Goal: Task Accomplishment & Management: Manage account settings

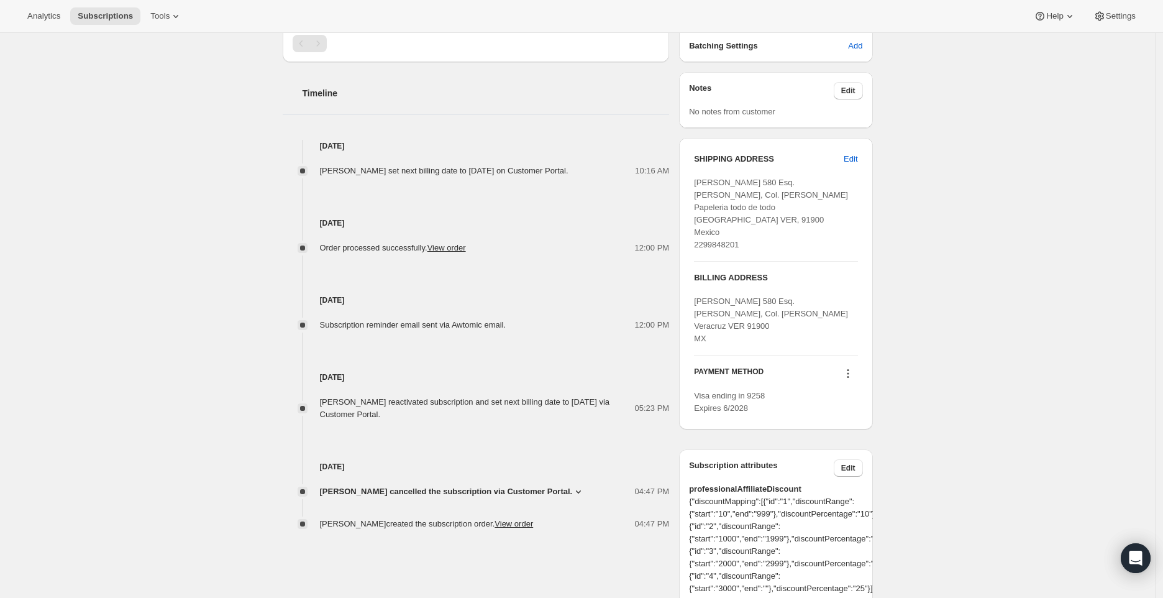
scroll to position [408, 0]
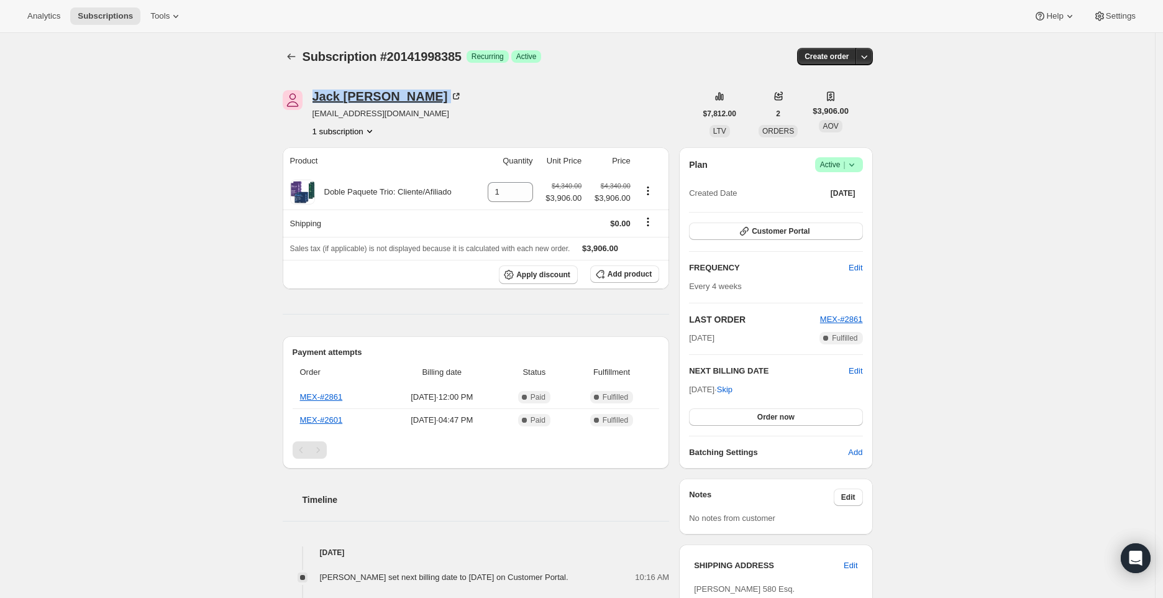
drag, startPoint x: 395, startPoint y: 95, endPoint x: 318, endPoint y: 95, distance: 77.7
click at [318, 95] on div "Jack Tomasa" at bounding box center [388, 96] width 150 height 12
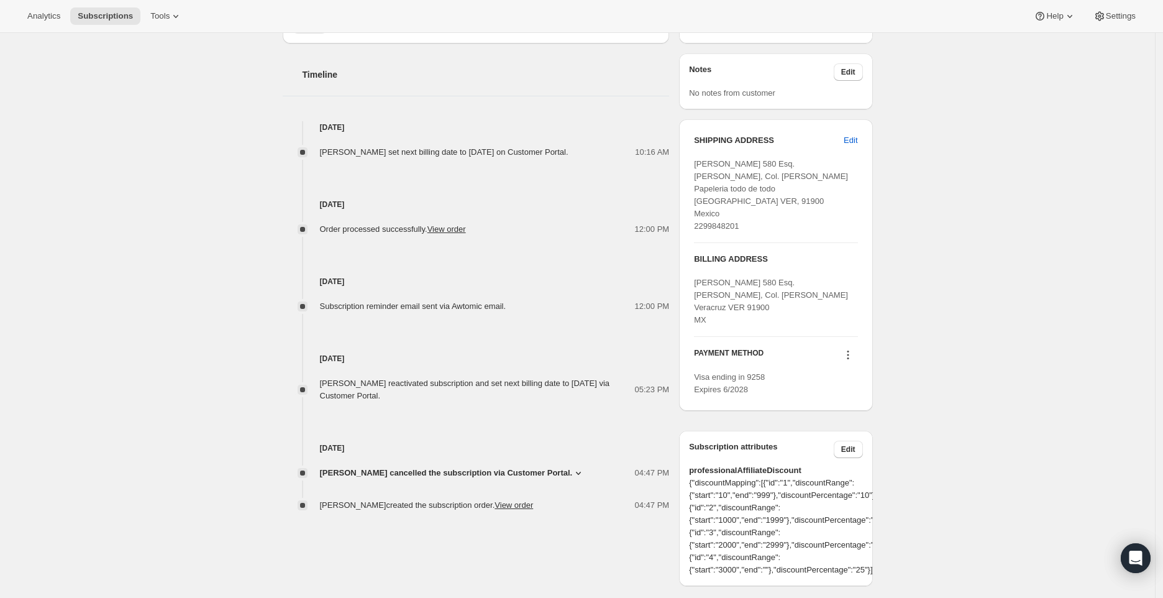
scroll to position [475, 0]
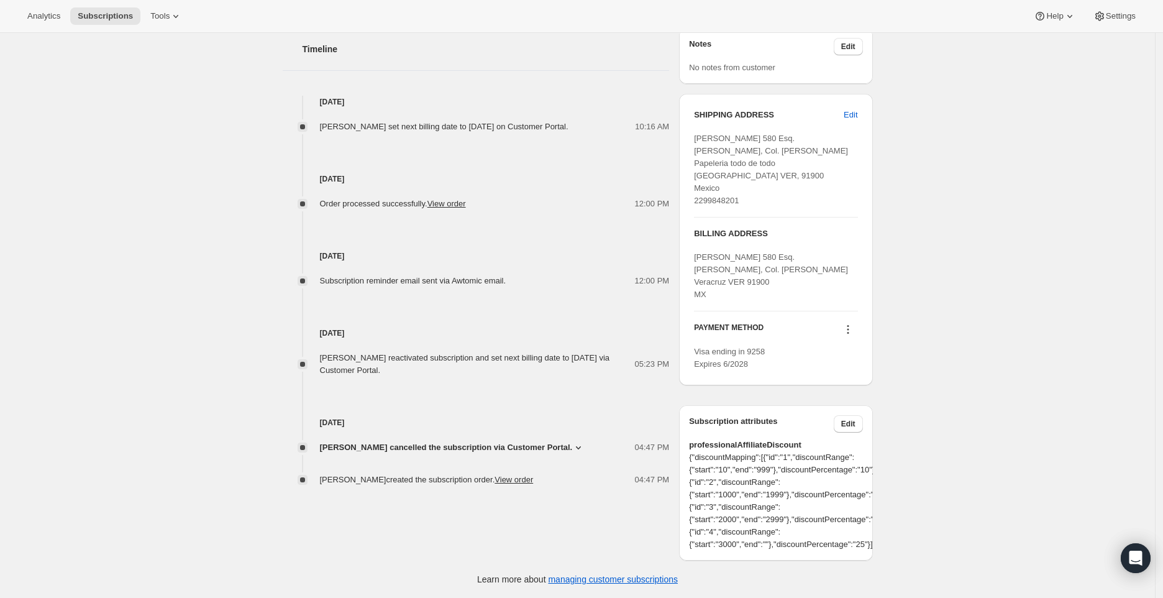
drag, startPoint x: 391, startPoint y: 168, endPoint x: 281, endPoint y: 168, distance: 110.0
click at [281, 168] on div "Jack Tomasa jacktomasa2025@outlook.com 1 subscription $7,812.00 LTV 2 ORDERS $3…" at bounding box center [573, 90] width 600 height 941
click at [466, 199] on link "View order" at bounding box center [446, 203] width 39 height 9
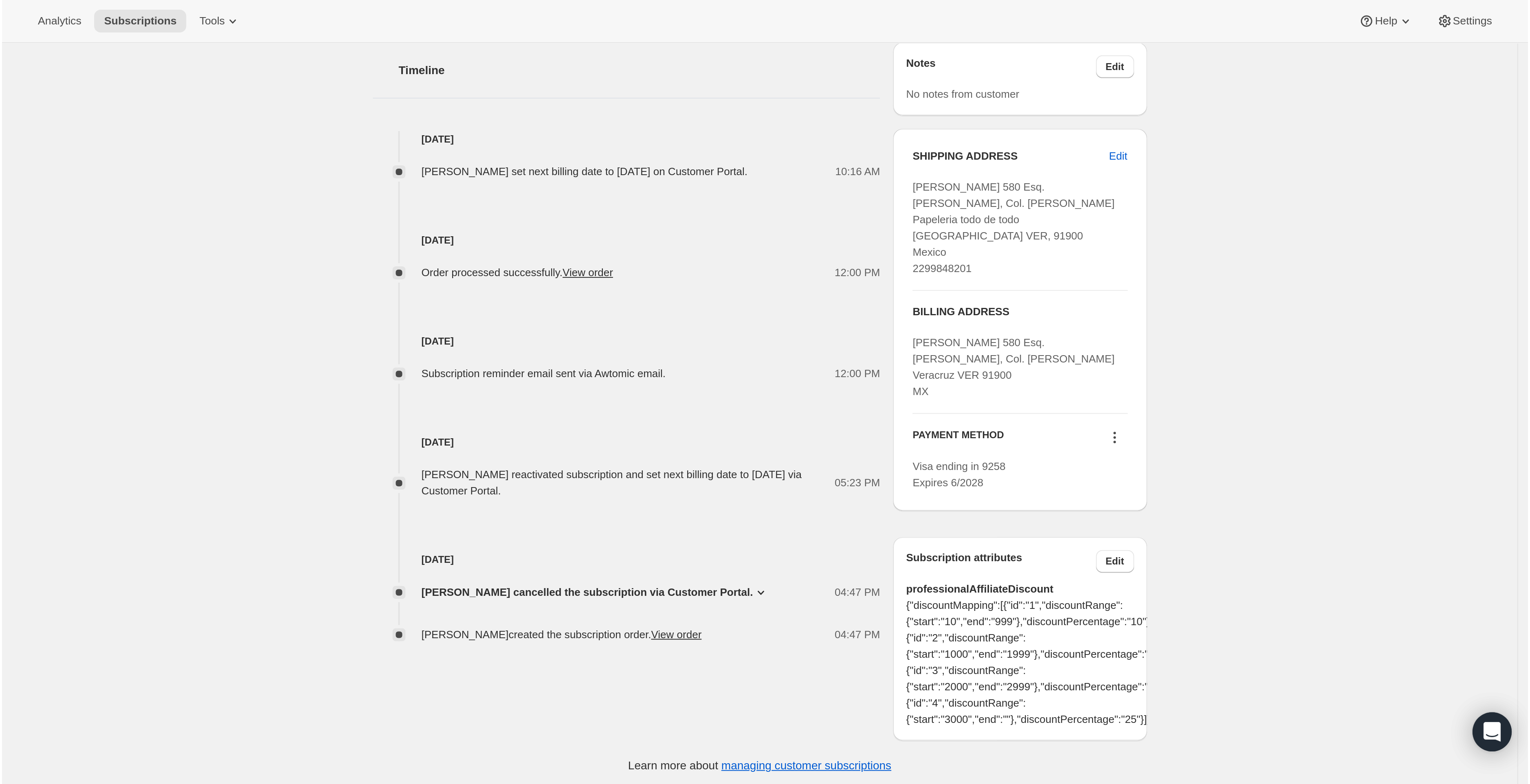
scroll to position [22, 0]
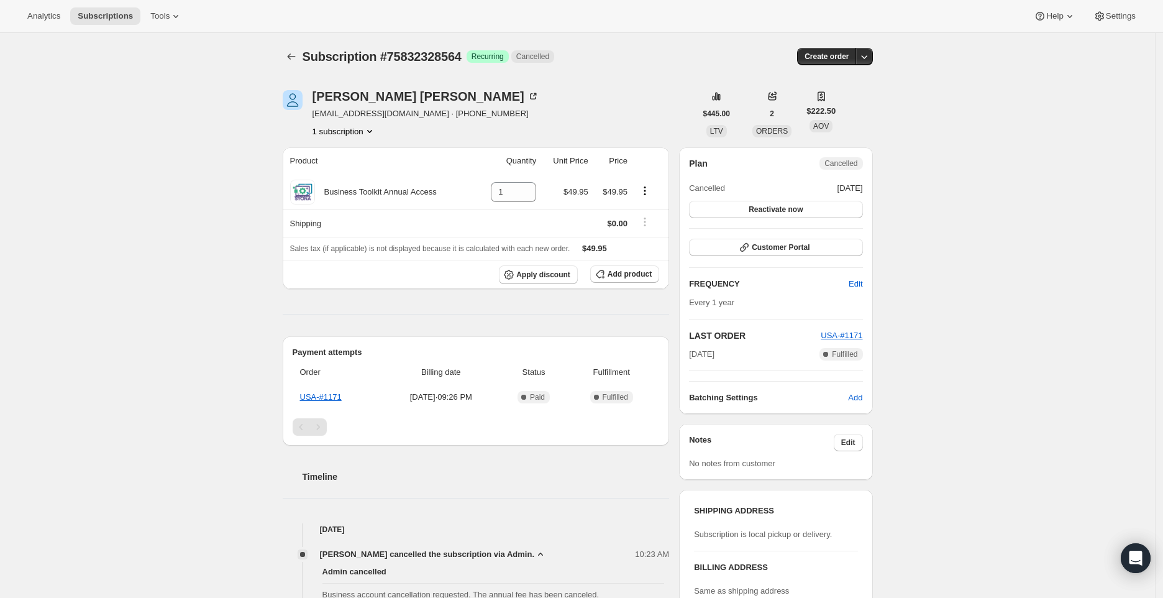
scroll to position [33, 0]
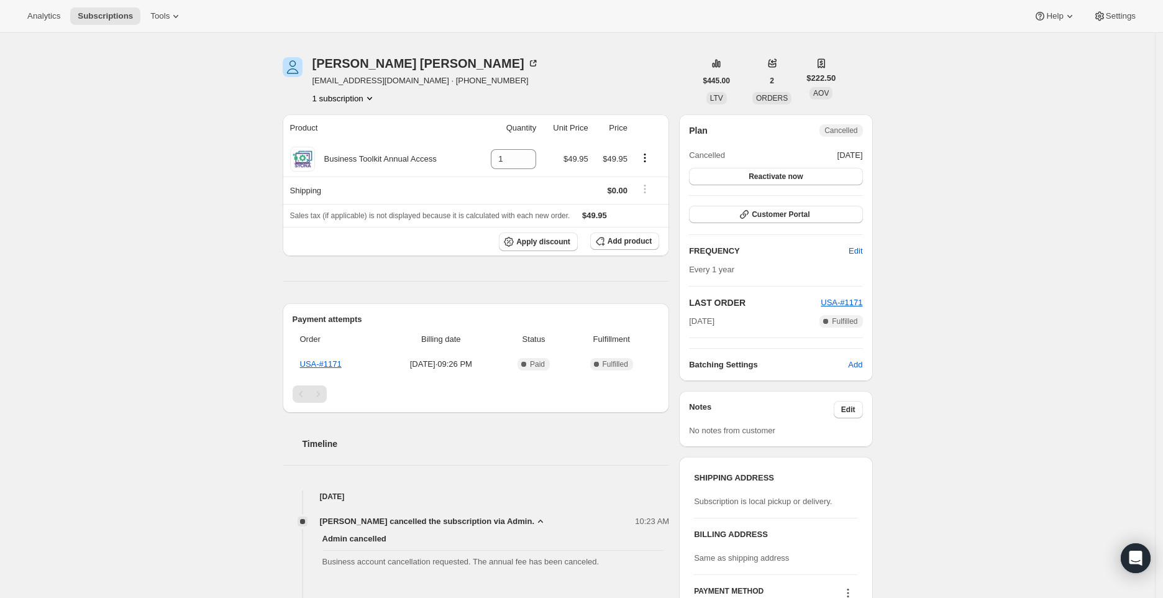
click at [1012, 109] on div "Subscription #75832328564. This page is ready Subscription #75832328564 Success…" at bounding box center [577, 516] width 1155 height 1033
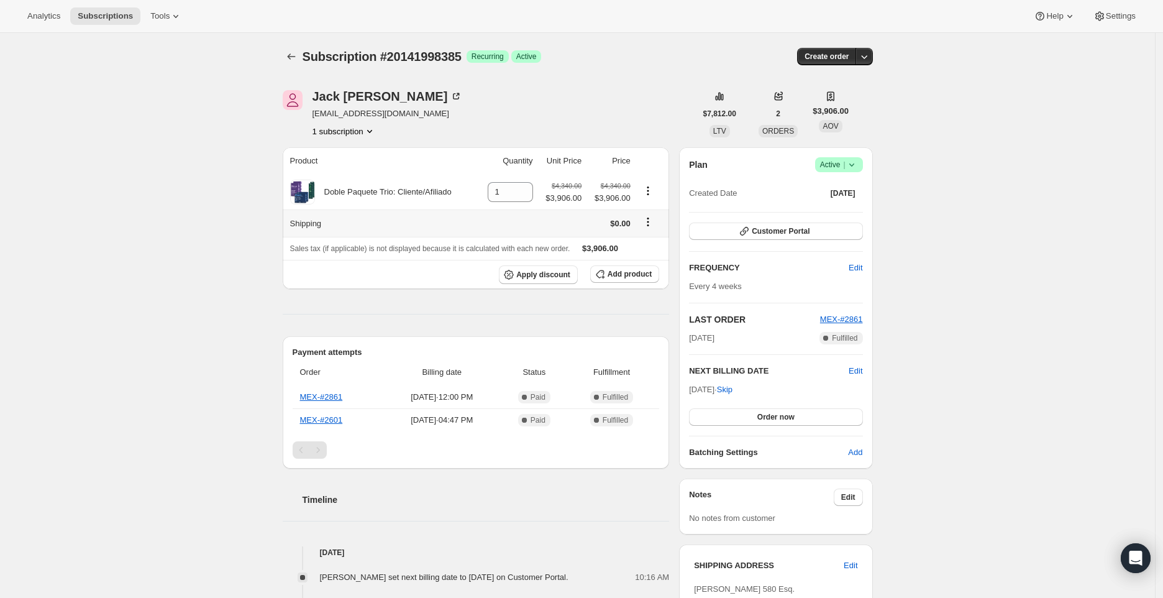
scroll to position [33, 0]
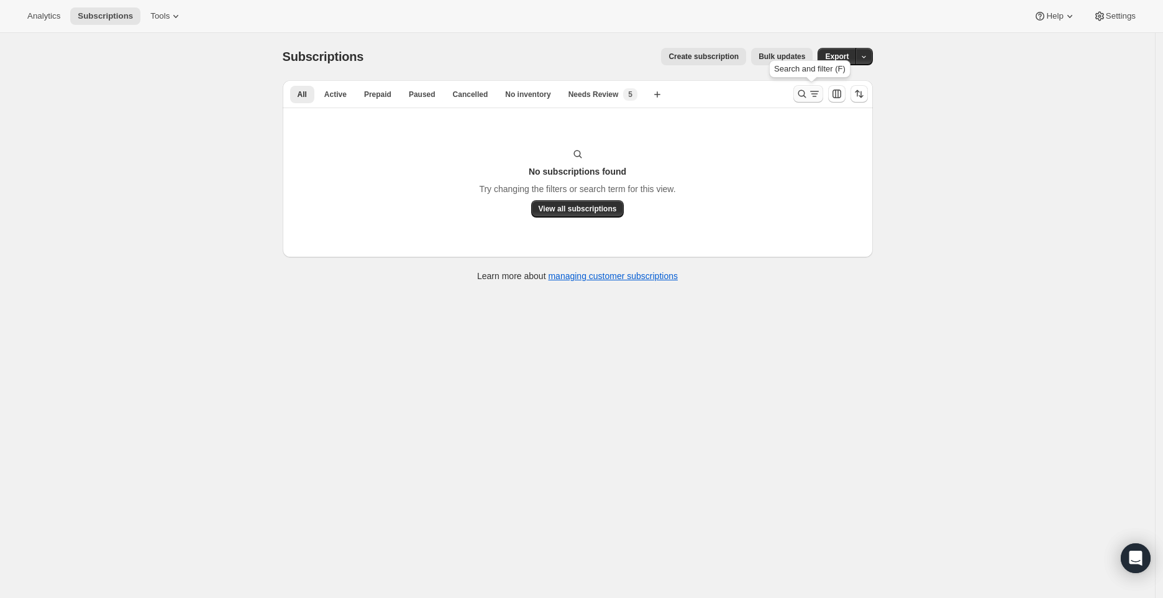
click at [807, 90] on icon "Search and filter results" at bounding box center [802, 94] width 12 height 12
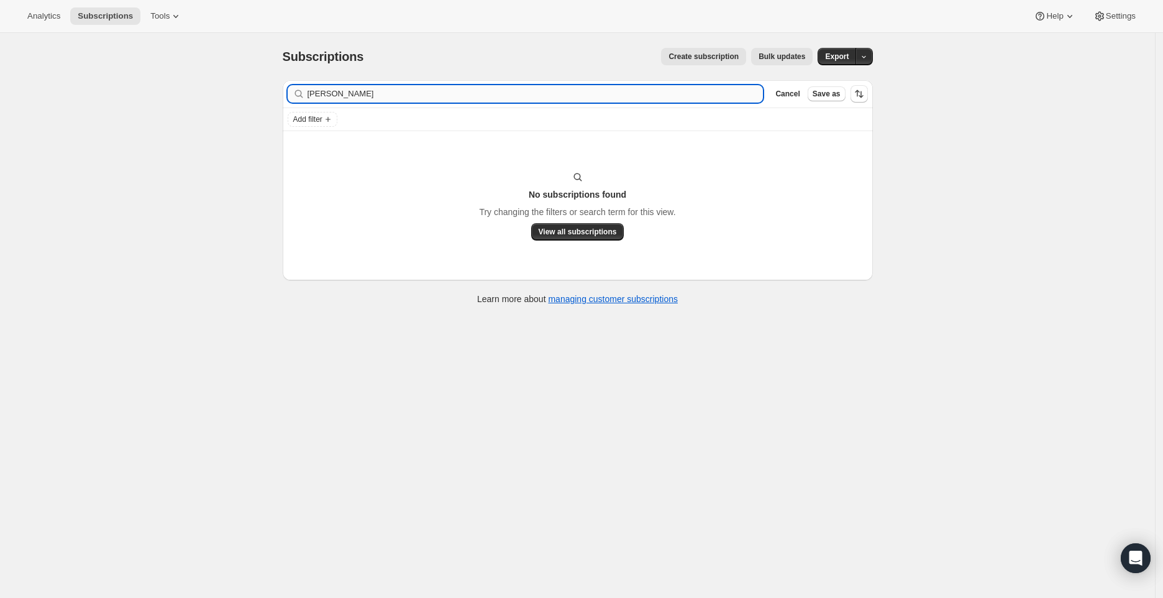
click at [605, 88] on input "sommer" at bounding box center [536, 93] width 456 height 17
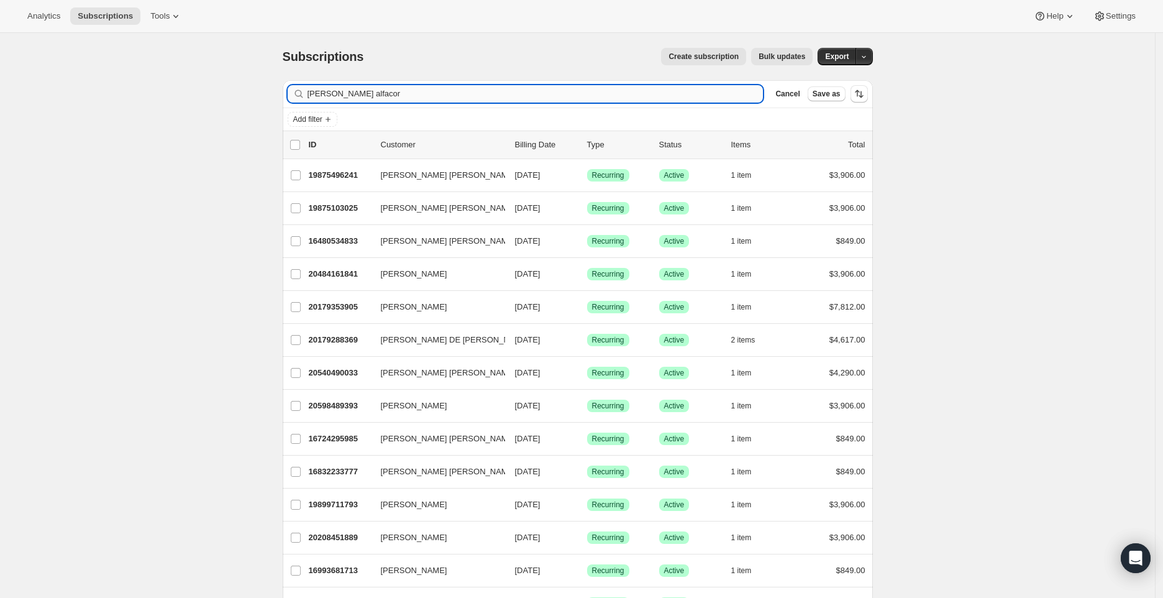
type input "anabel alfacor"
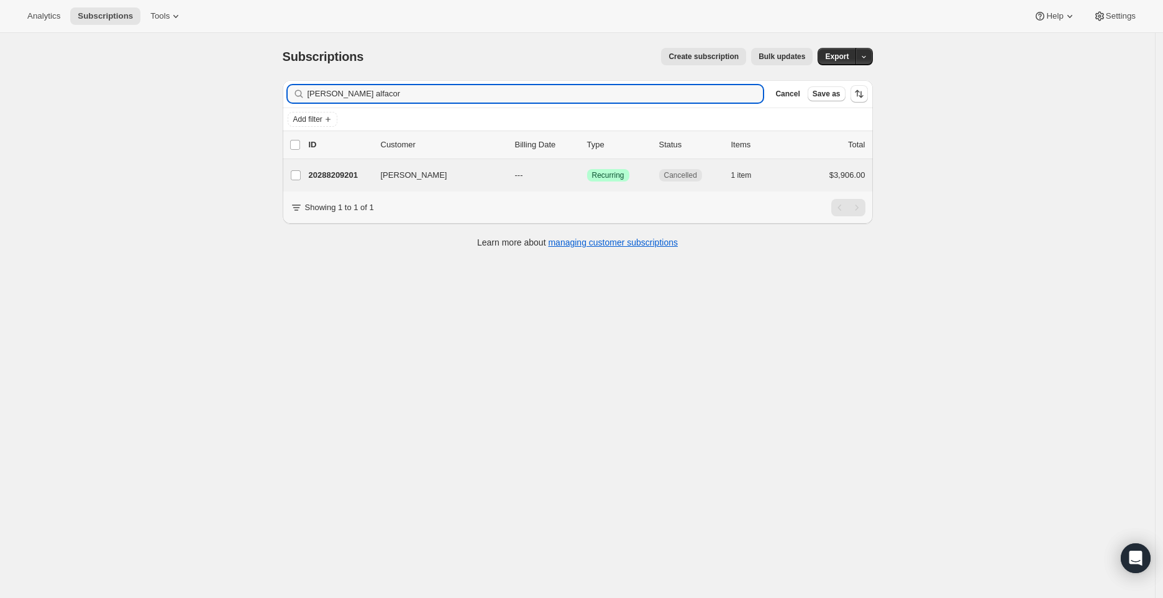
click at [341, 185] on div "Anabel Alfacor 20288209201 Anabel Alfacor --- Success Recurring Cancelled 1 ite…" at bounding box center [578, 175] width 590 height 32
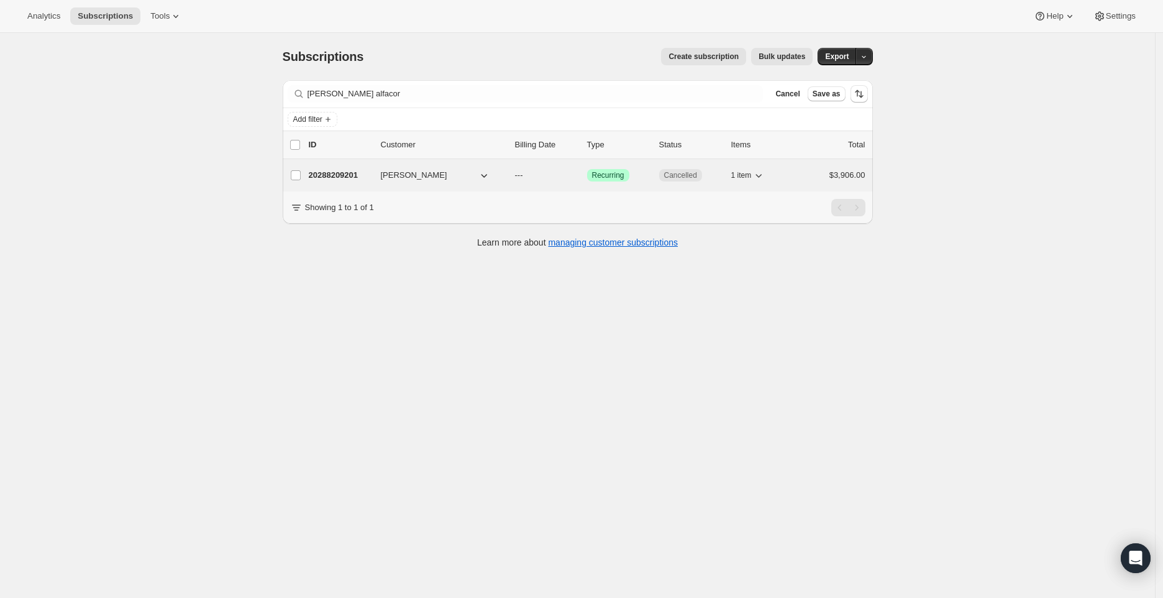
click at [355, 176] on p "20288209201" at bounding box center [340, 175] width 62 height 12
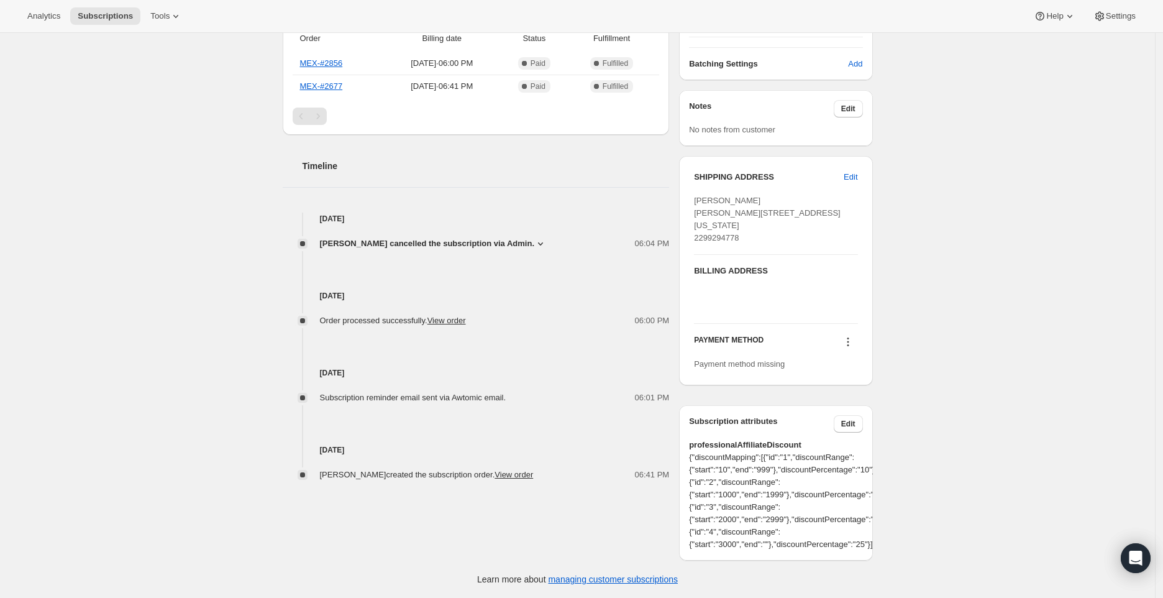
scroll to position [370, 0]
click at [513, 470] on link "View order" at bounding box center [514, 474] width 39 height 9
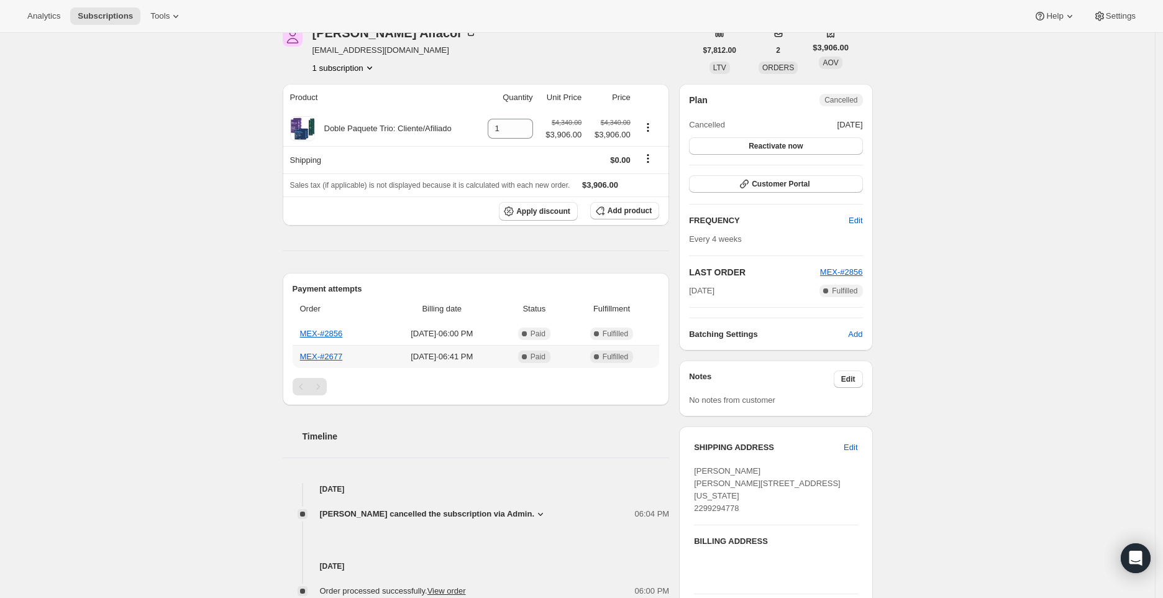
scroll to position [0, 0]
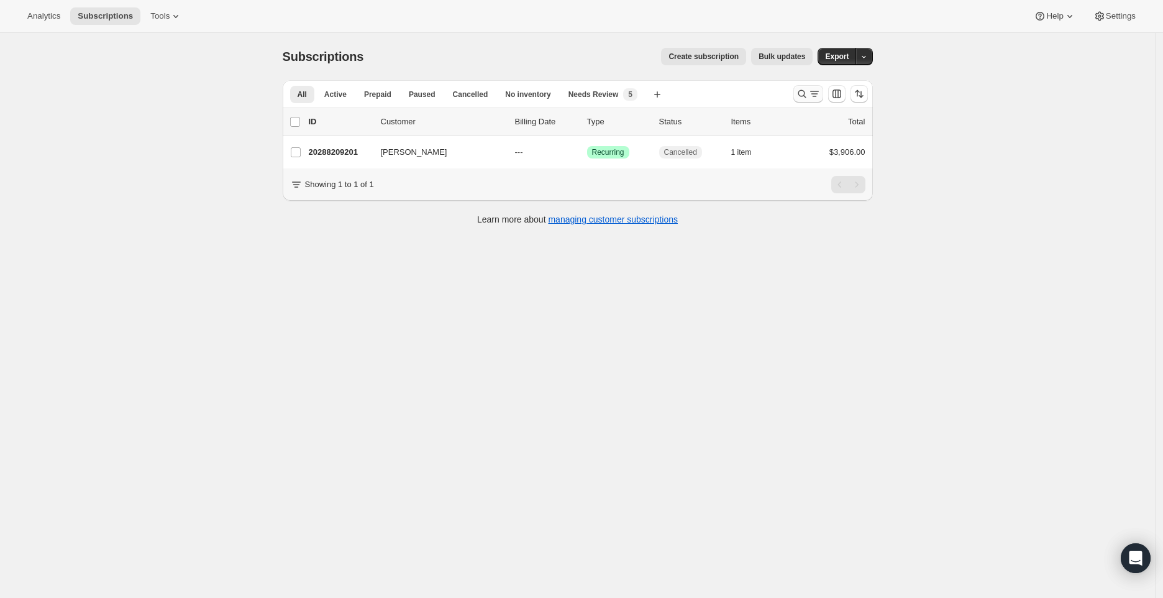
click at [808, 94] on icon "Search and filter results" at bounding box center [802, 94] width 12 height 12
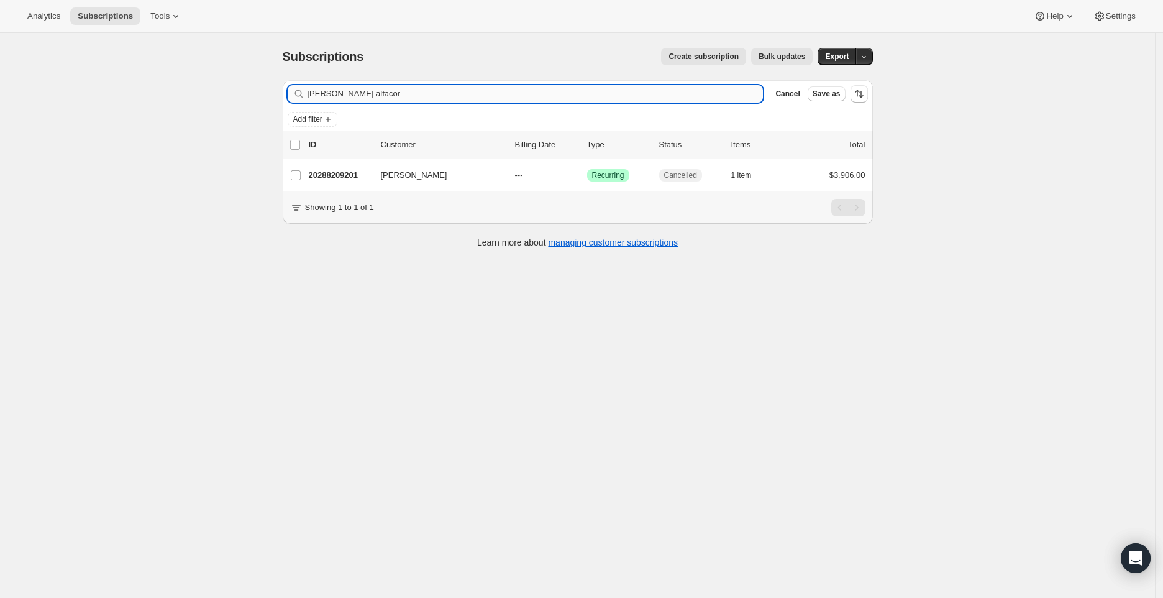
click at [396, 94] on input "anabel alfacor" at bounding box center [536, 93] width 456 height 17
click at [370, 92] on input "hbg0505@gmail.com" at bounding box center [536, 93] width 456 height 17
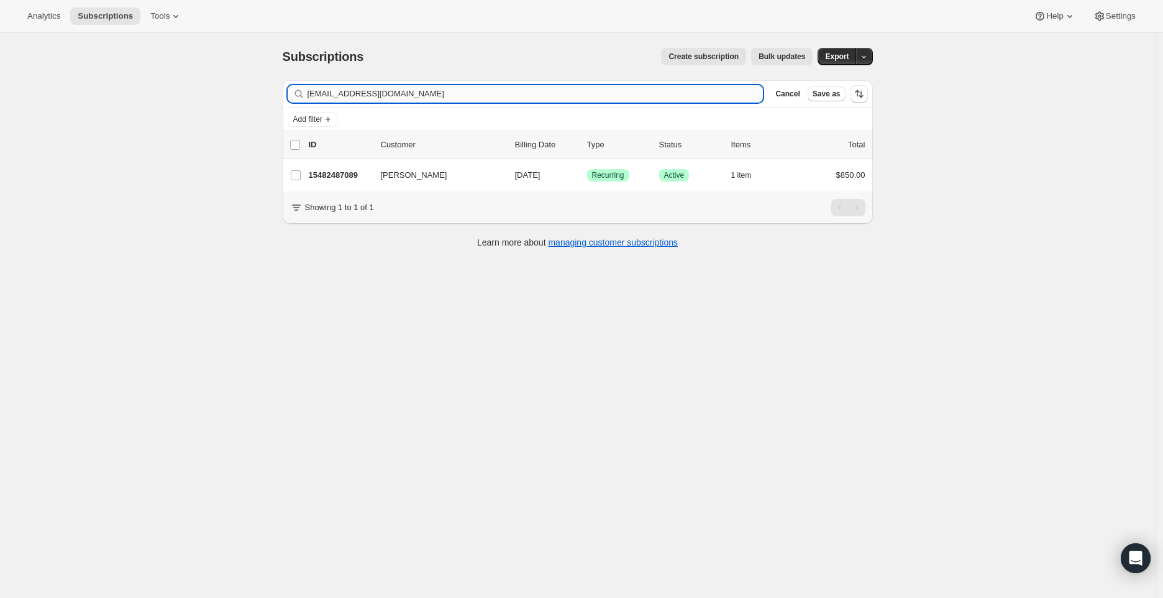
click at [370, 92] on input "hbg0505@gmail.com" at bounding box center [536, 93] width 456 height 17
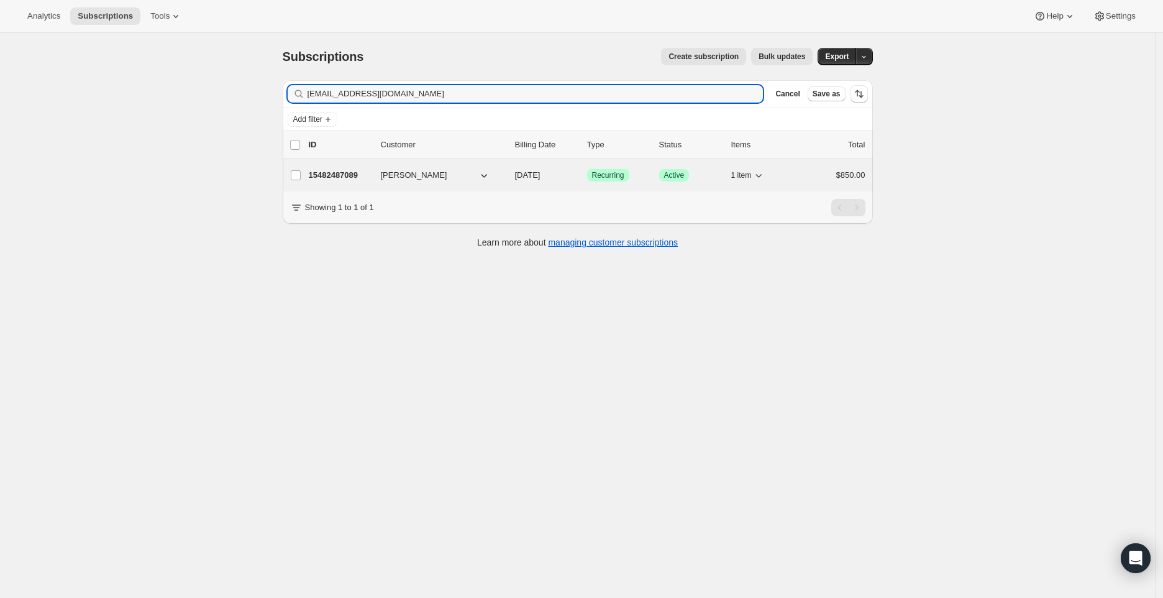
type input "hbg0505@gmail.com"
click at [405, 180] on span "Hortencia Barradas García" at bounding box center [414, 175] width 66 height 12
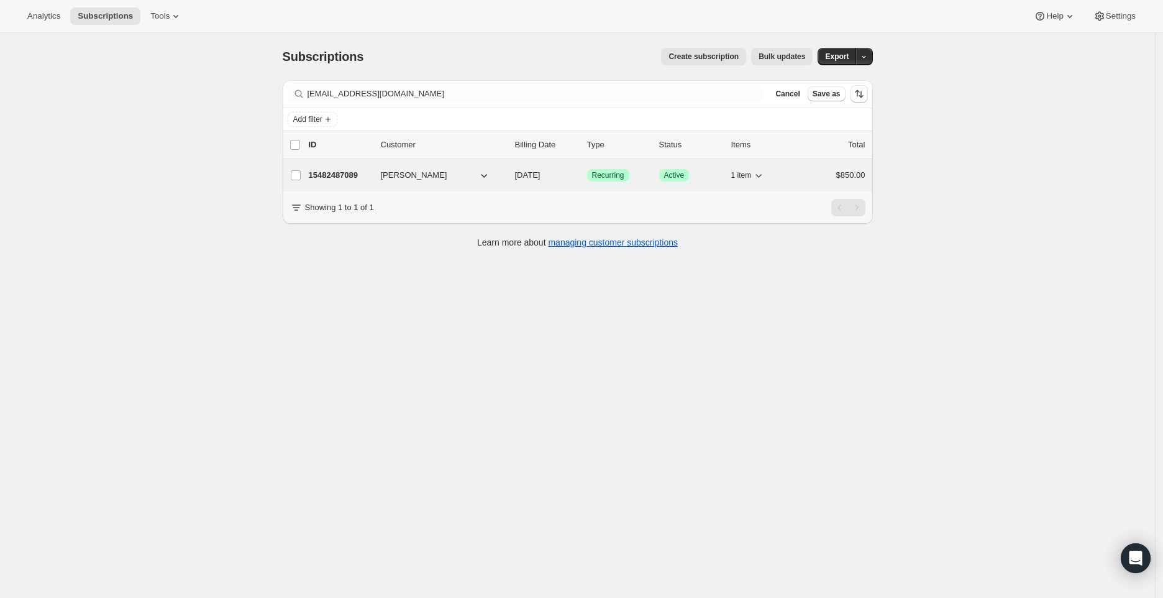
click at [349, 178] on p "15482487089" at bounding box center [340, 175] width 62 height 12
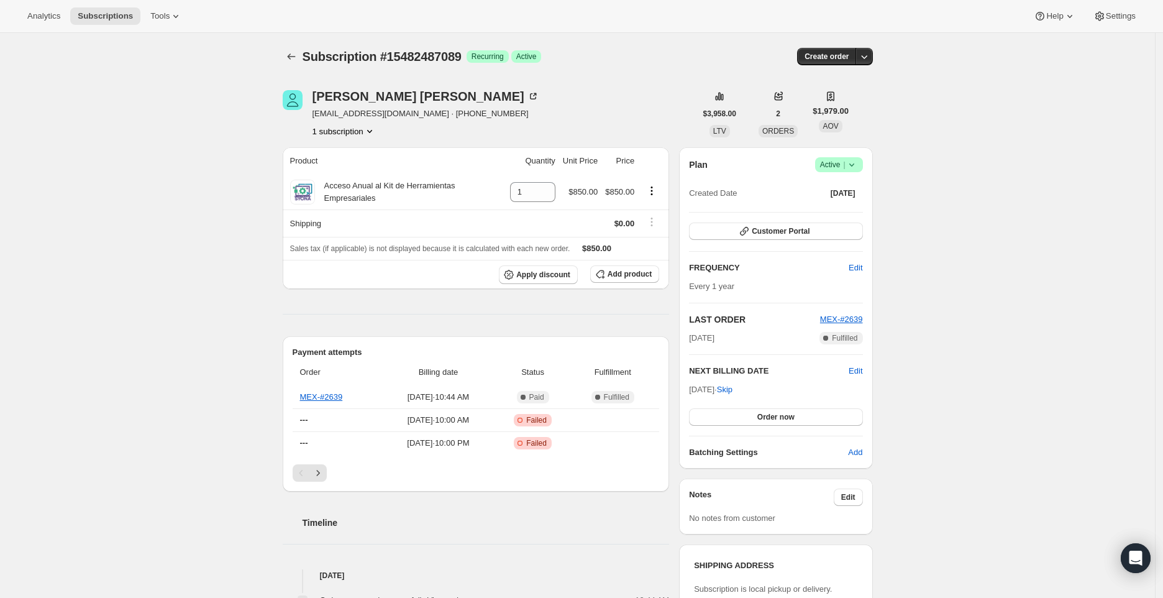
click at [352, 126] on button "1 subscription" at bounding box center [344, 131] width 63 height 12
click at [376, 133] on icon "Product actions" at bounding box center [369, 131] width 12 height 12
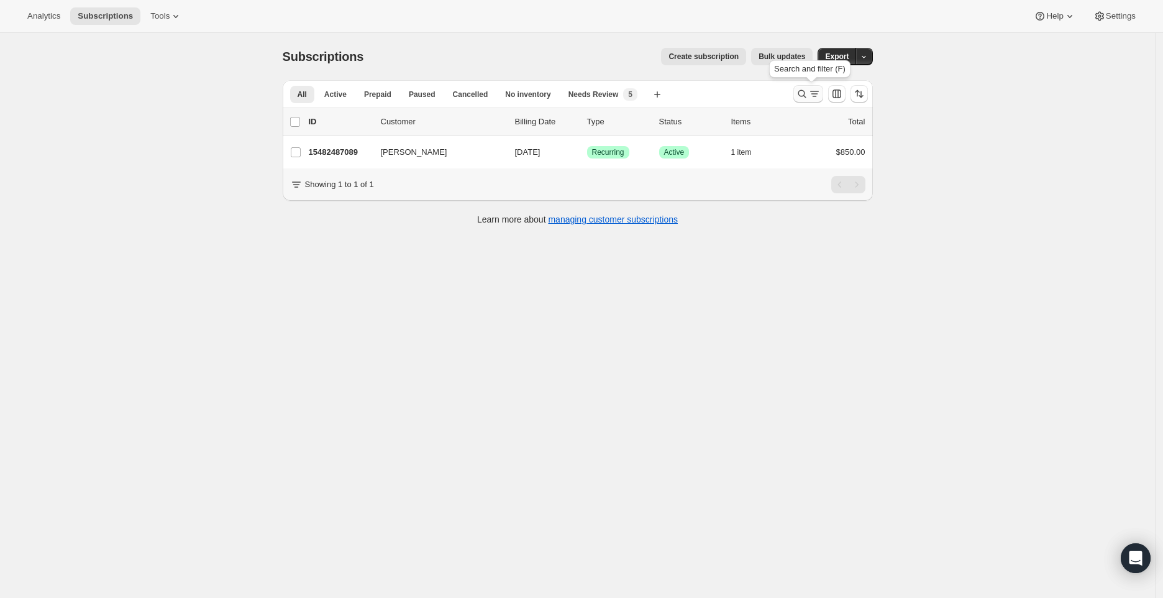
click at [813, 96] on icon "Search and filter results" at bounding box center [814, 94] width 12 height 12
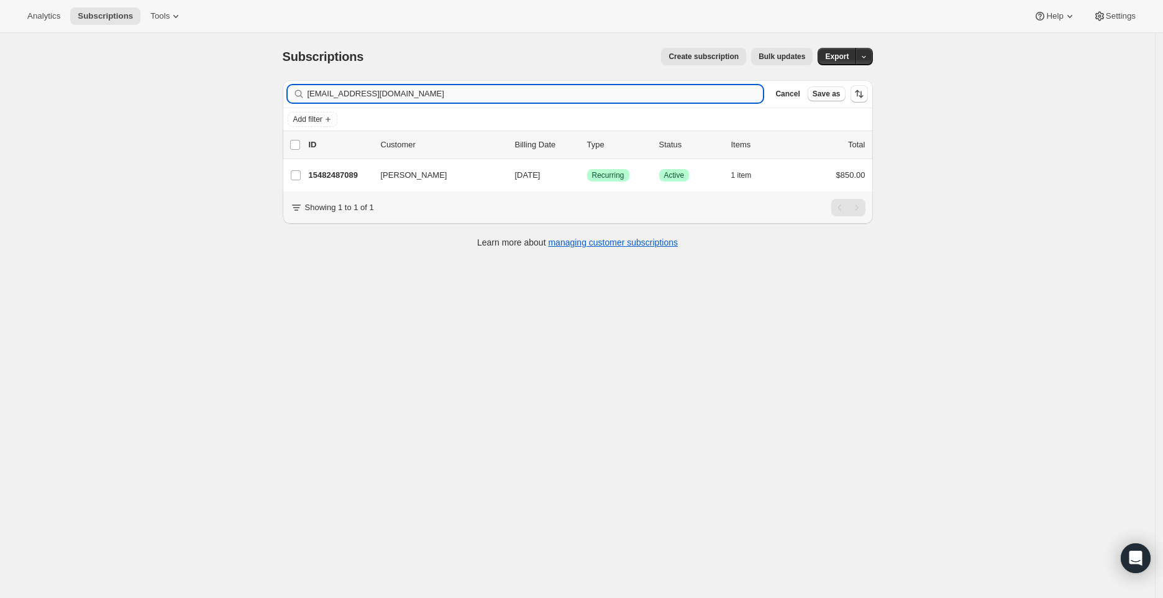
click at [405, 98] on input "hbg0505@gmail.com" at bounding box center [536, 93] width 456 height 17
type input "G"
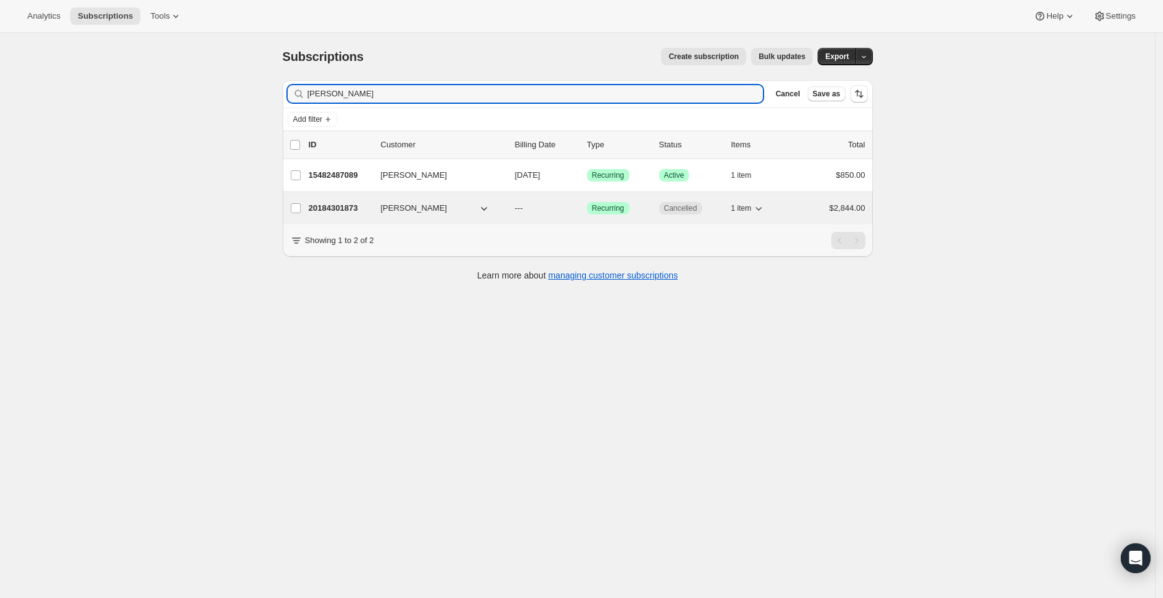
type input "[PERSON_NAME]"
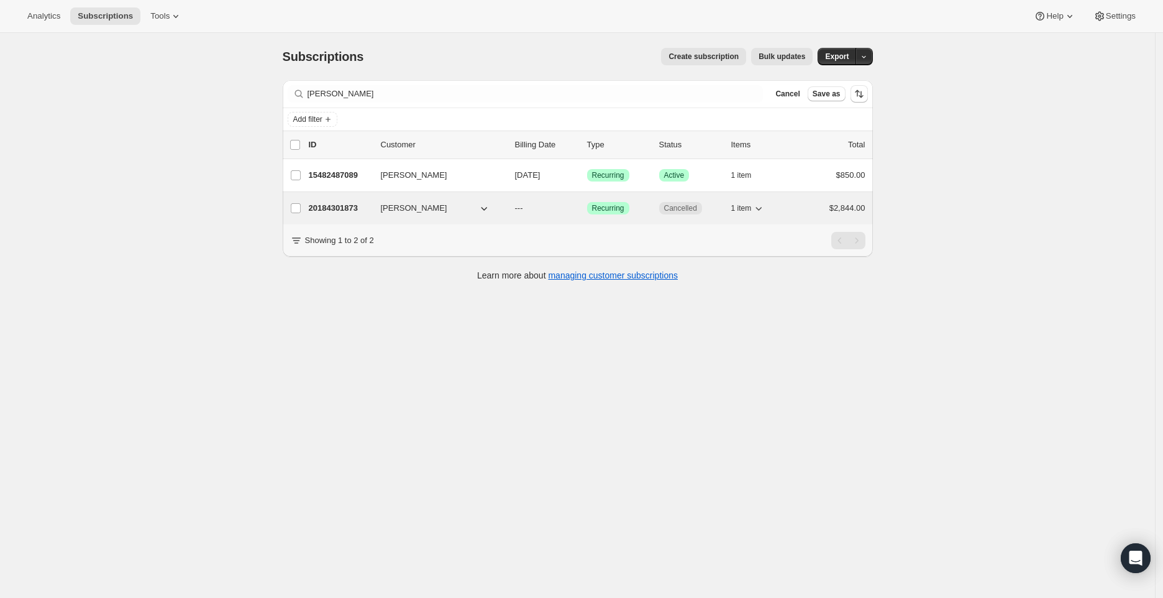
click at [457, 214] on button "[PERSON_NAME]" at bounding box center [435, 208] width 124 height 20
click at [349, 211] on p "20184301873" at bounding box center [340, 208] width 62 height 12
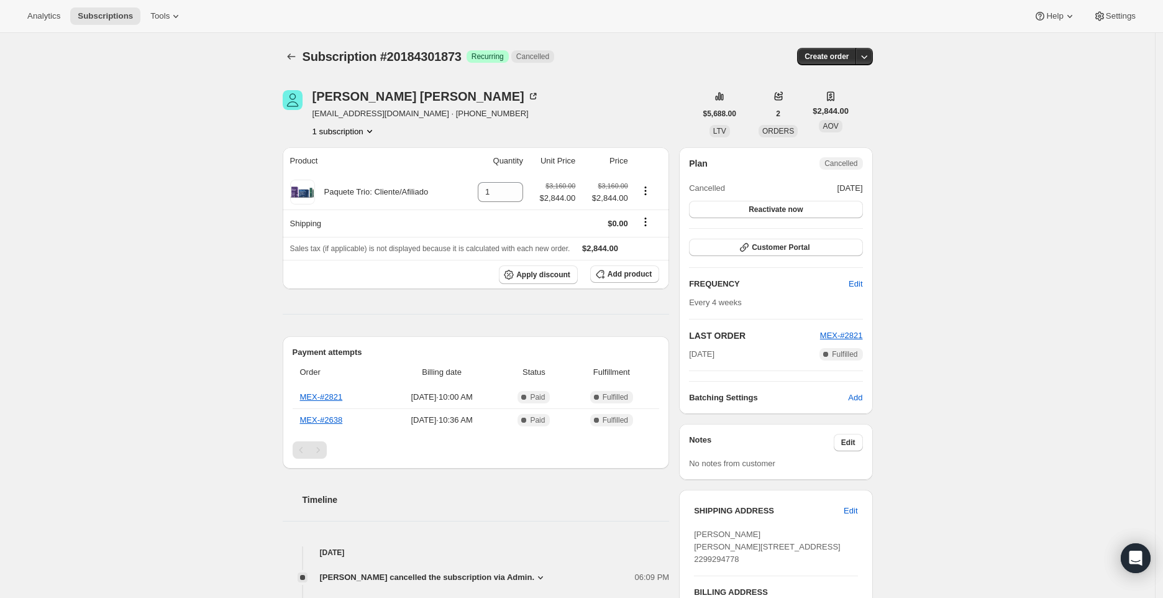
click at [376, 134] on icon "Product actions" at bounding box center [369, 131] width 12 height 12
click at [871, 58] on icon "button" at bounding box center [864, 56] width 12 height 12
click at [985, 227] on div "Subscription #20288209201. This page is ready Subscription #20288209201 Success…" at bounding box center [577, 482] width 1155 height 898
click at [367, 132] on button "1 subscription" at bounding box center [344, 131] width 63 height 12
click at [281, 140] on div "Anabel Alfacor anabelalfacor2@gmail.com 1 subscription $7,812.00 LTV 2 ORDERS $…" at bounding box center [573, 482] width 600 height 824
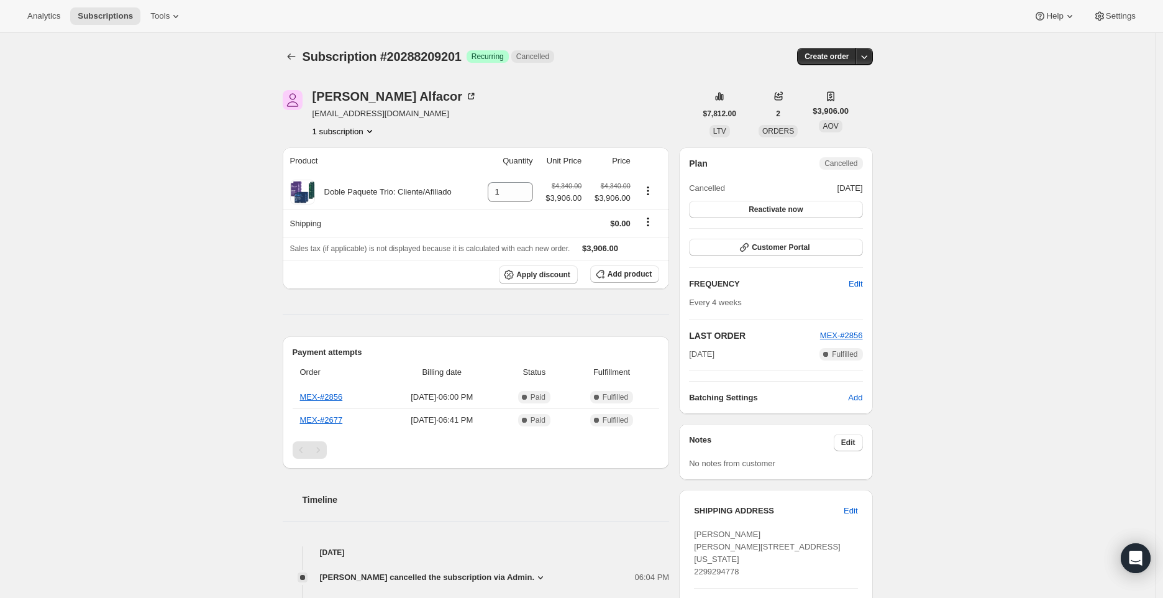
click at [364, 133] on button "1 subscription" at bounding box center [344, 131] width 63 height 12
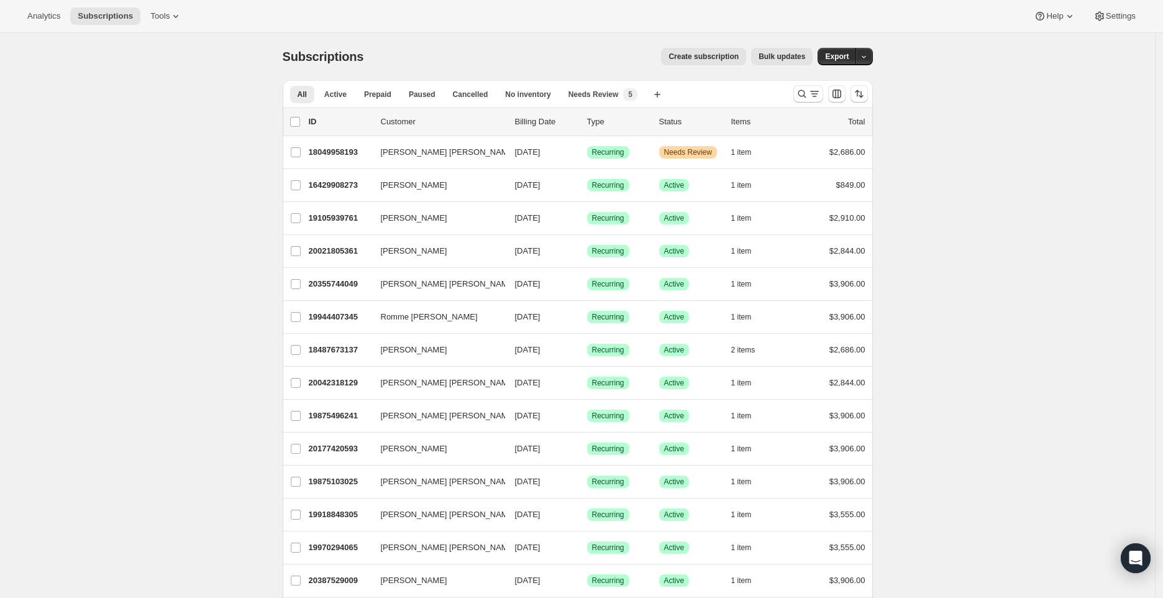
click at [812, 84] on div at bounding box center [831, 93] width 85 height 25
click at [807, 95] on icon "Search and filter results" at bounding box center [802, 94] width 12 height 12
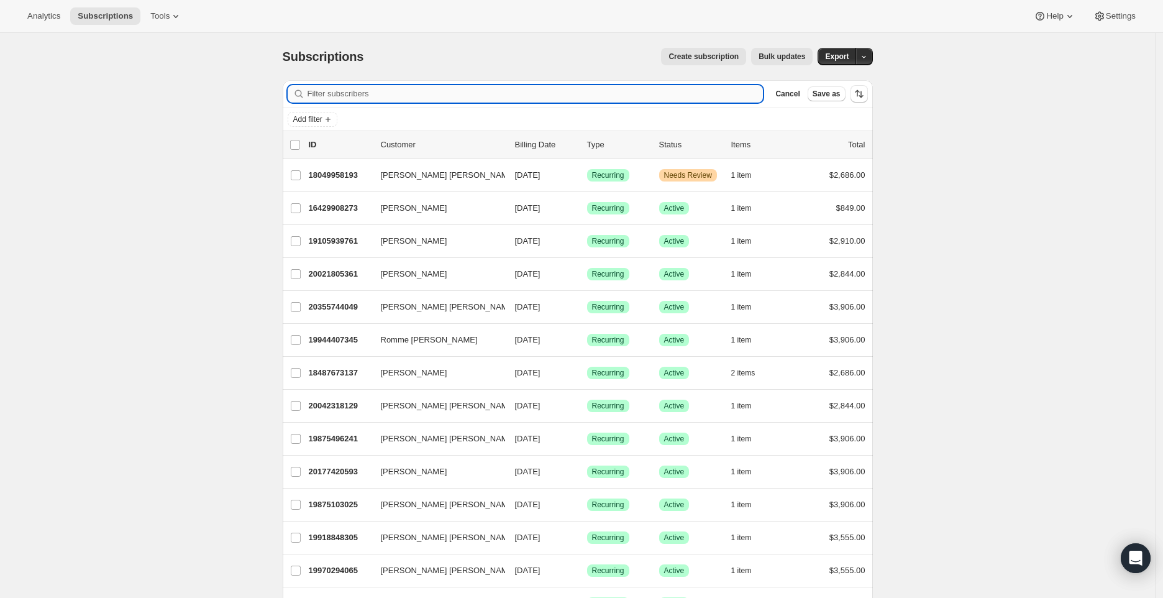
click at [427, 96] on input "Filter subscribers" at bounding box center [536, 93] width 456 height 17
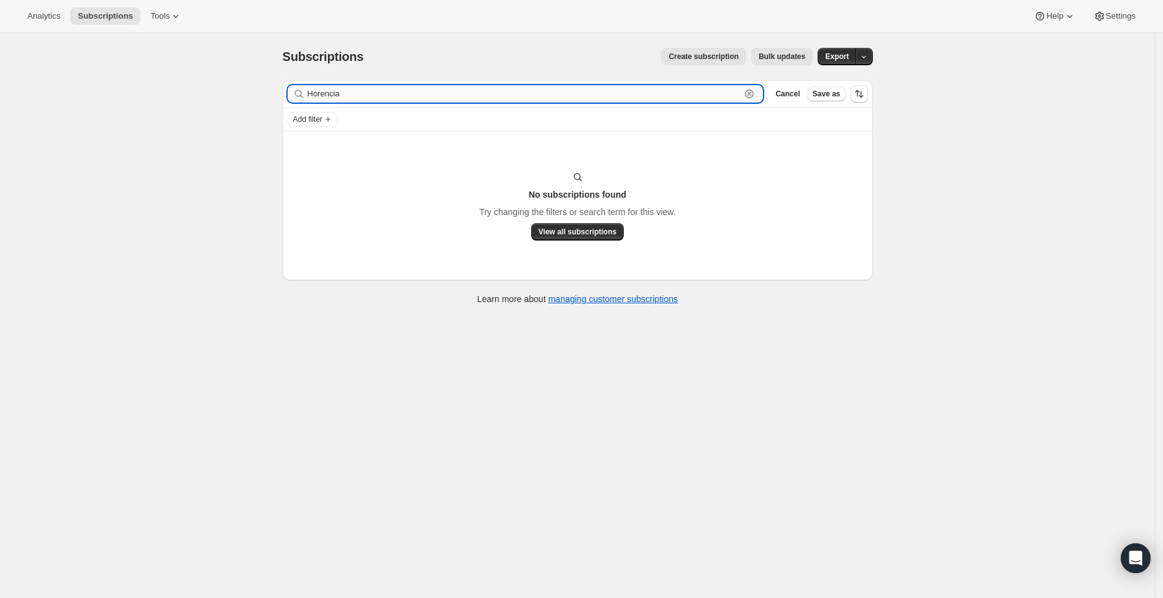
click at [326, 94] on input "Horencia" at bounding box center [525, 93] width 434 height 17
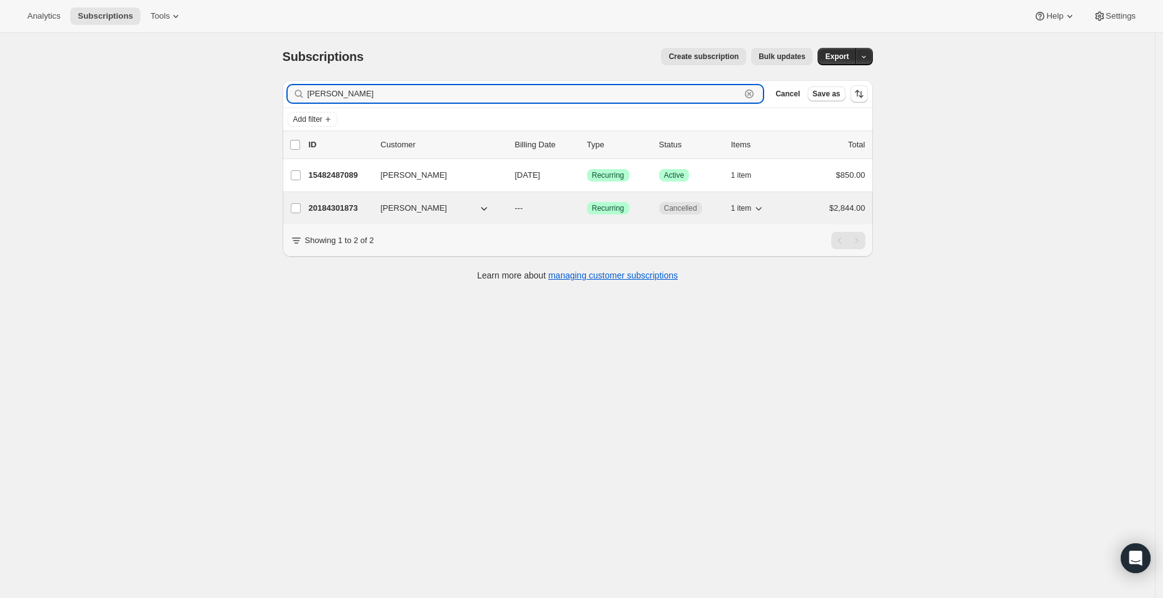
type input "Hortencia"
click at [364, 206] on p "20184301873" at bounding box center [340, 208] width 62 height 12
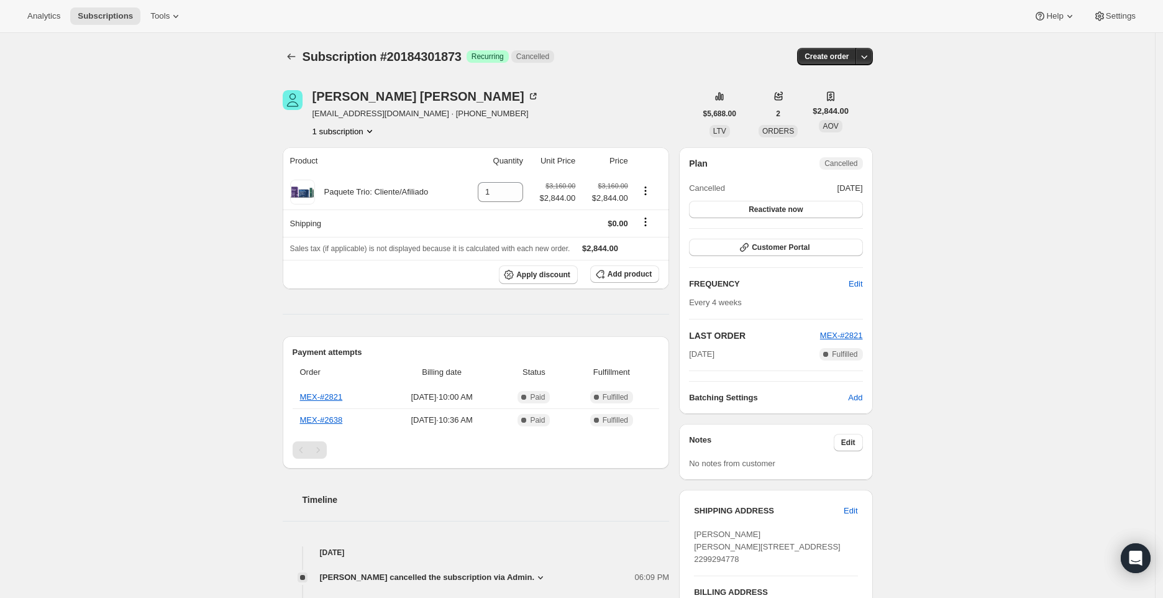
click at [356, 126] on button "1 subscription" at bounding box center [344, 131] width 63 height 12
drag, startPoint x: 413, startPoint y: 115, endPoint x: 317, endPoint y: 115, distance: 96.3
click at [317, 115] on span "neriumpuerto@gmail.com · +12299294778" at bounding box center [426, 113] width 227 height 12
copy span "neriumpuerto@gmail.com"
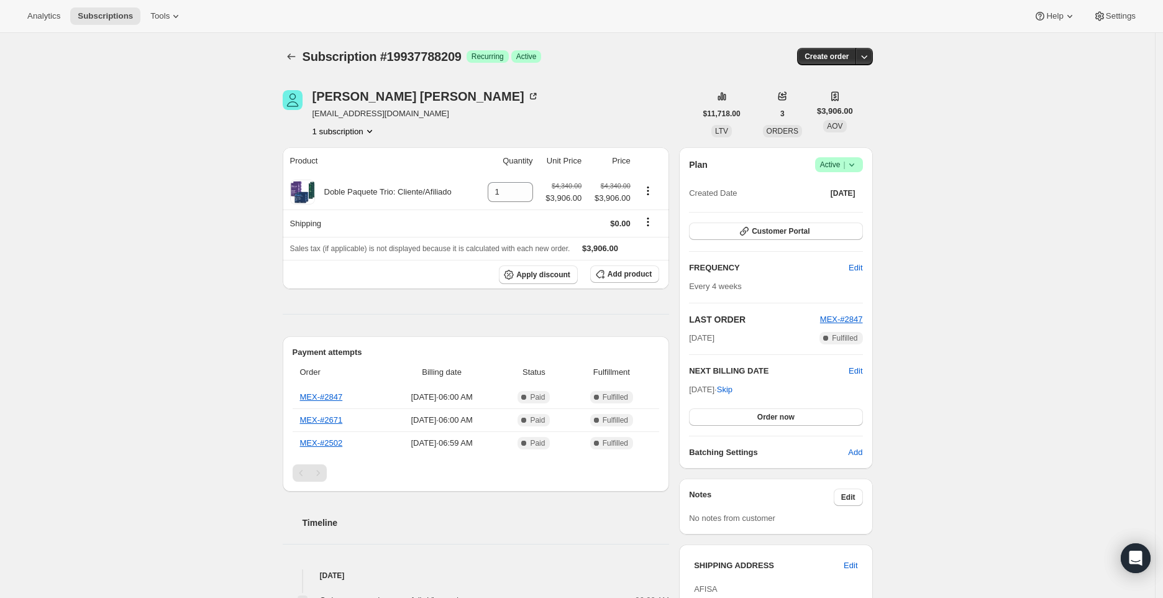
click at [372, 130] on icon "Product actions" at bounding box center [369, 131] width 5 height 3
click at [859, 171] on span "Success Active |" at bounding box center [839, 164] width 48 height 15
click at [844, 206] on span "Cancel subscription" at bounding box center [839, 209] width 70 height 9
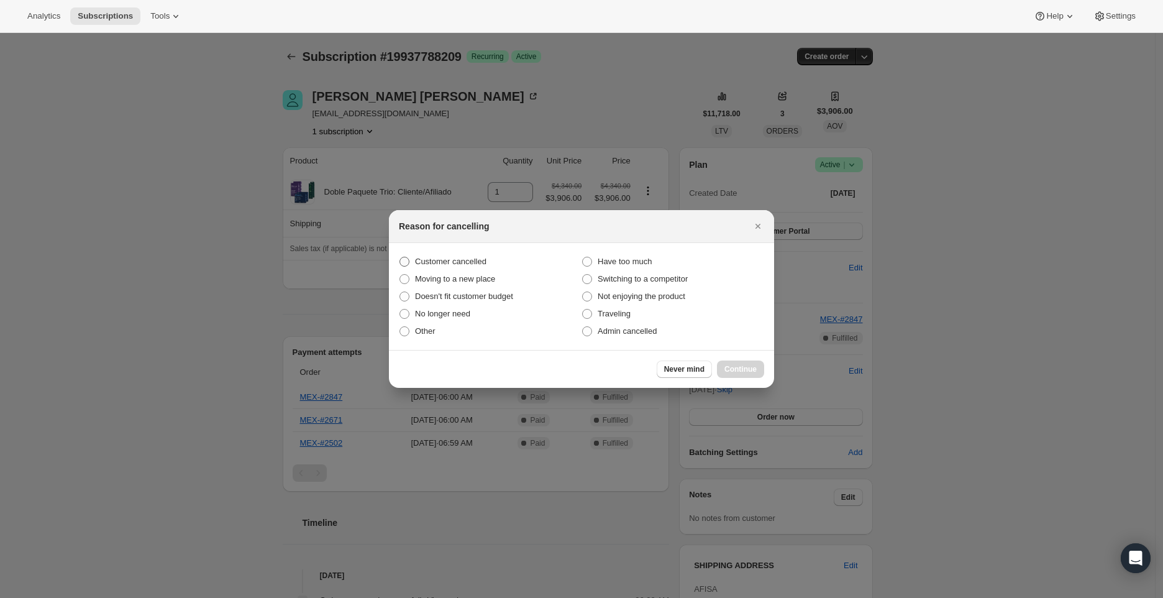
click at [457, 257] on span "Customer cancelled" at bounding box center [450, 261] width 71 height 9
click at [400, 257] on input "Customer cancelled" at bounding box center [400, 257] width 1 height 1
radio input "true"
click at [751, 373] on span "Continue" at bounding box center [741, 369] width 32 height 10
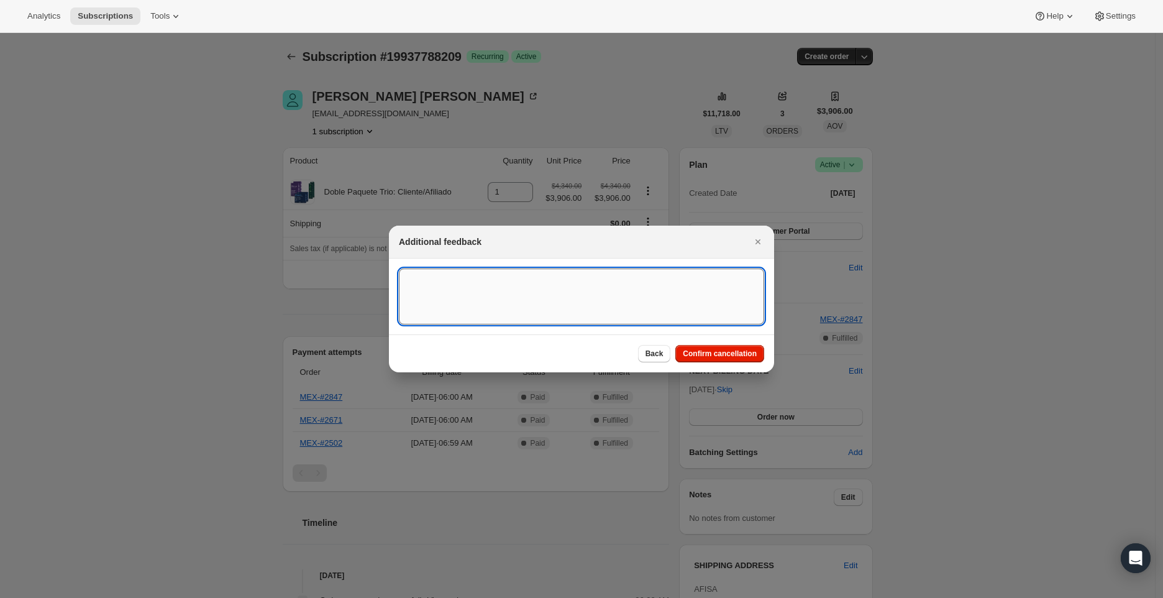
click at [578, 298] on textarea ":r26:" at bounding box center [581, 296] width 365 height 56
type textarea "Requested via CS"
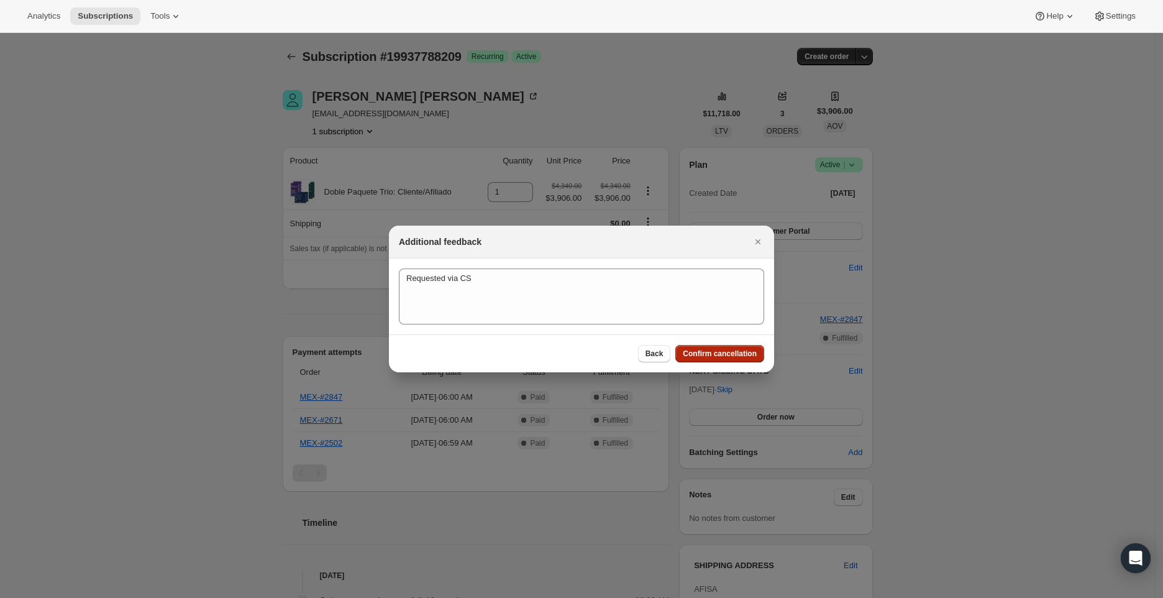
click at [722, 345] on button "Confirm cancellation" at bounding box center [719, 353] width 89 height 17
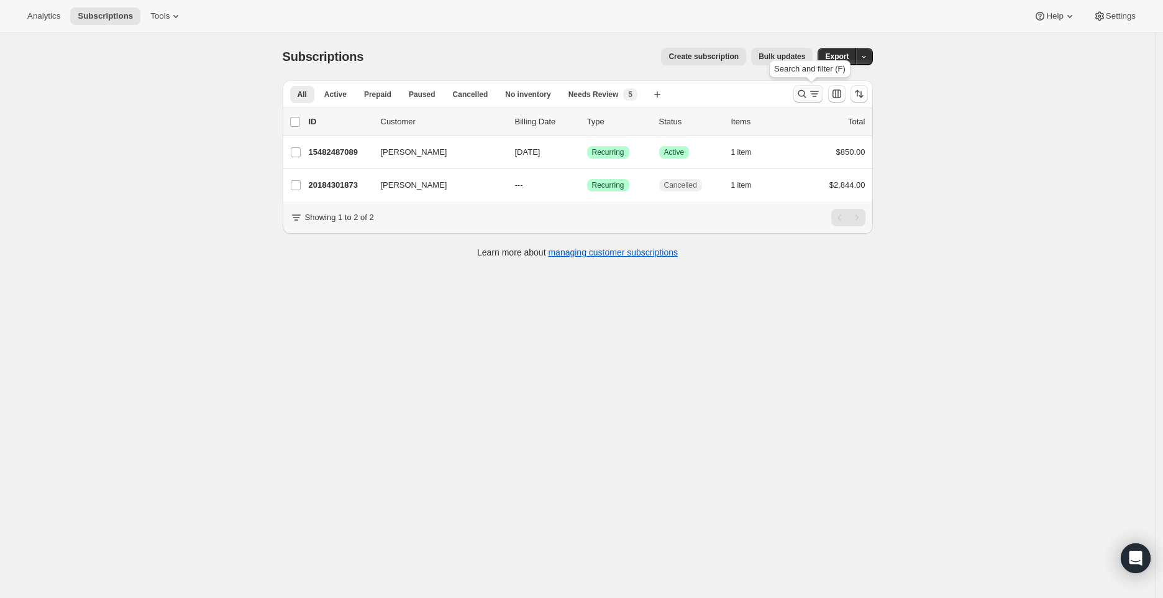
click at [808, 91] on icon "Search and filter results" at bounding box center [802, 94] width 12 height 12
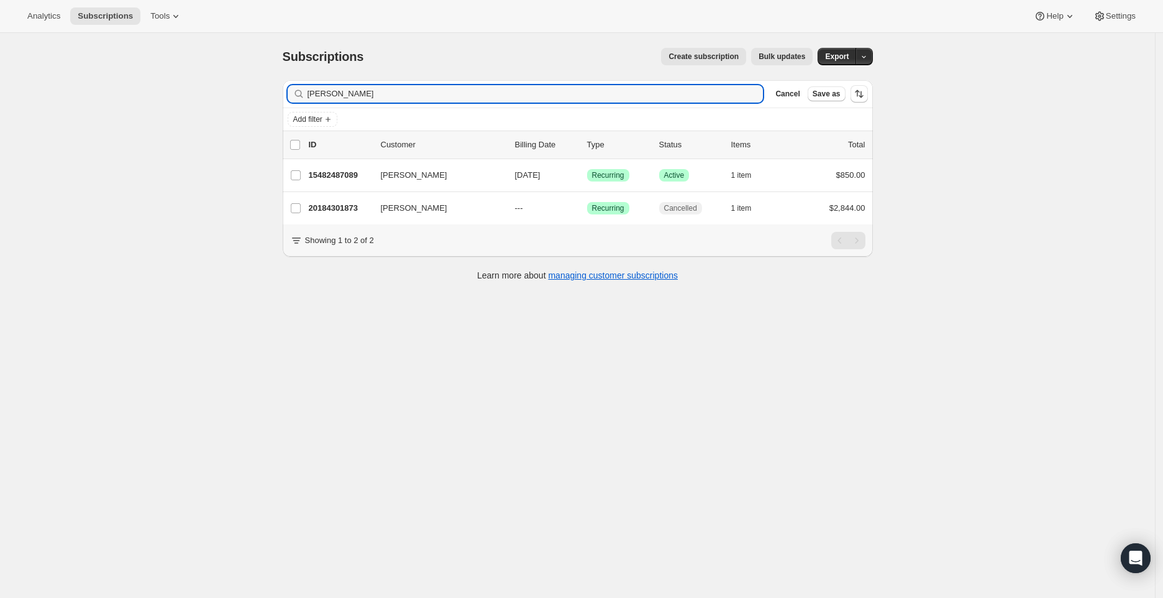
click at [502, 103] on div "Filter subscribers Hortencia Barradas Clear Cancel Save as" at bounding box center [578, 93] width 590 height 27
click at [498, 96] on input "[PERSON_NAME]" at bounding box center [525, 93] width 434 height 17
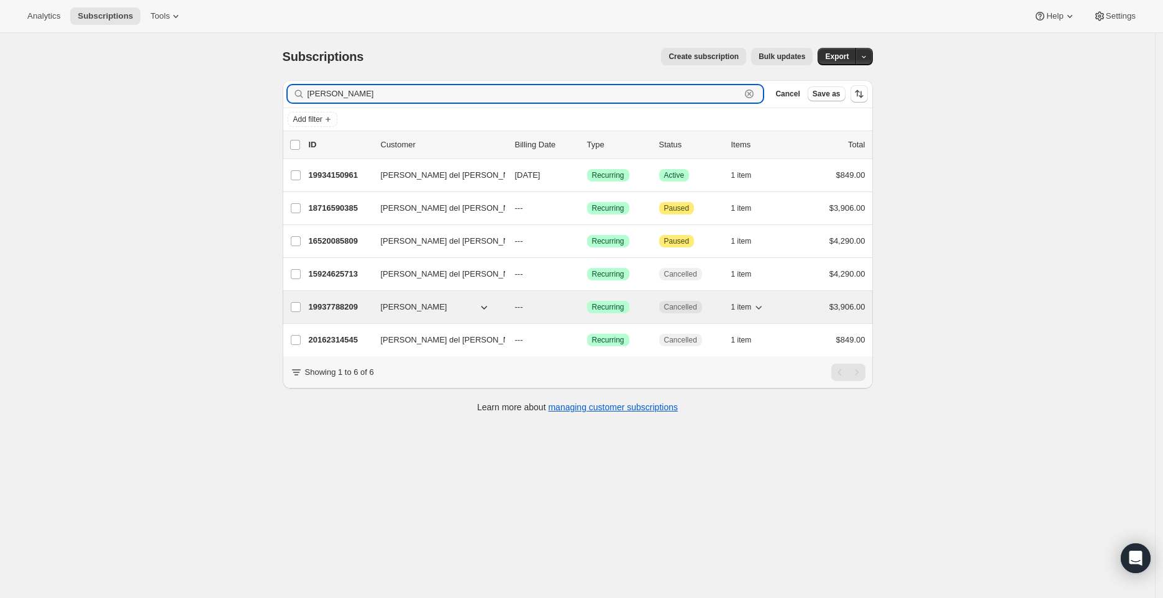
type input "[PERSON_NAME]"
click at [359, 314] on div "19937788209 Rocio Ruiz --- Success Recurring Cancelled 1 item $3,906.00" at bounding box center [587, 306] width 557 height 17
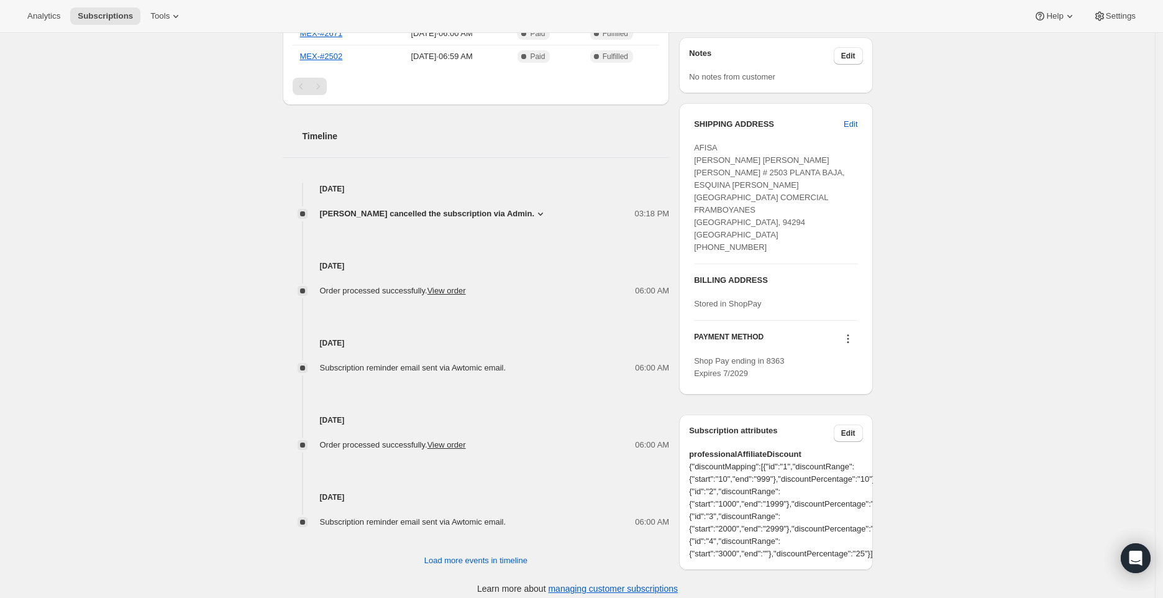
scroll to position [395, 0]
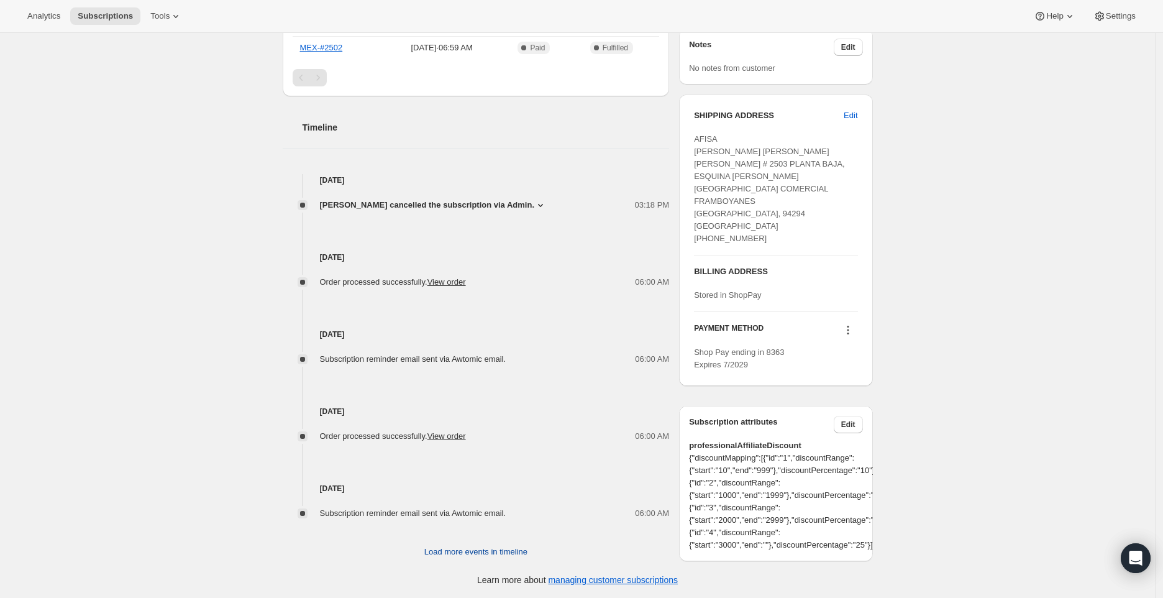
click at [456, 549] on span "Load more events in timeline" at bounding box center [475, 552] width 103 height 12
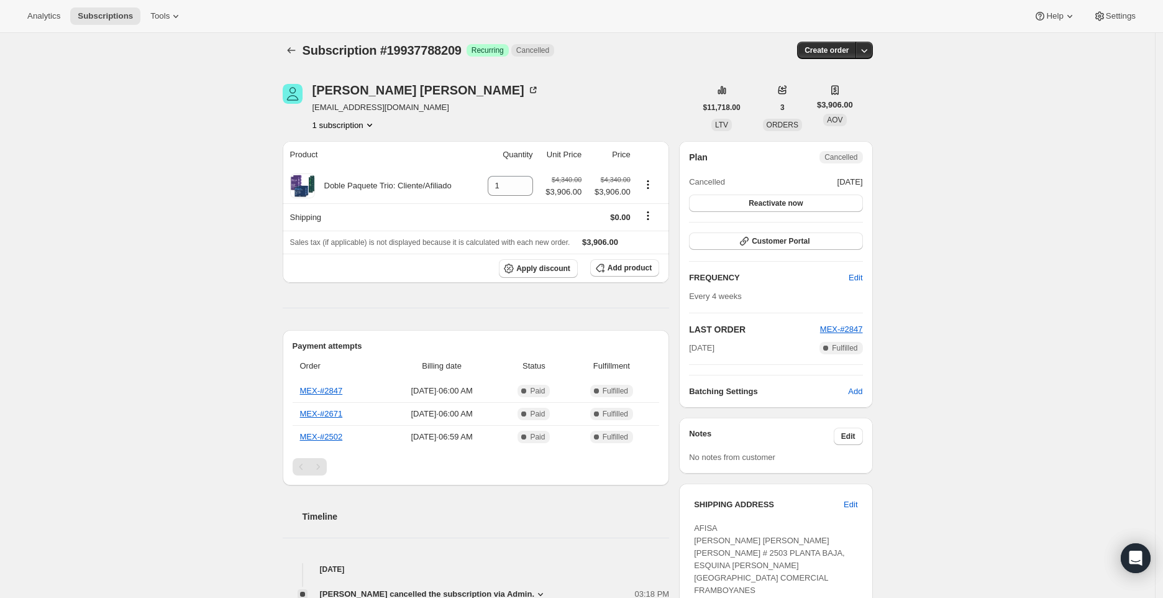
scroll to position [0, 0]
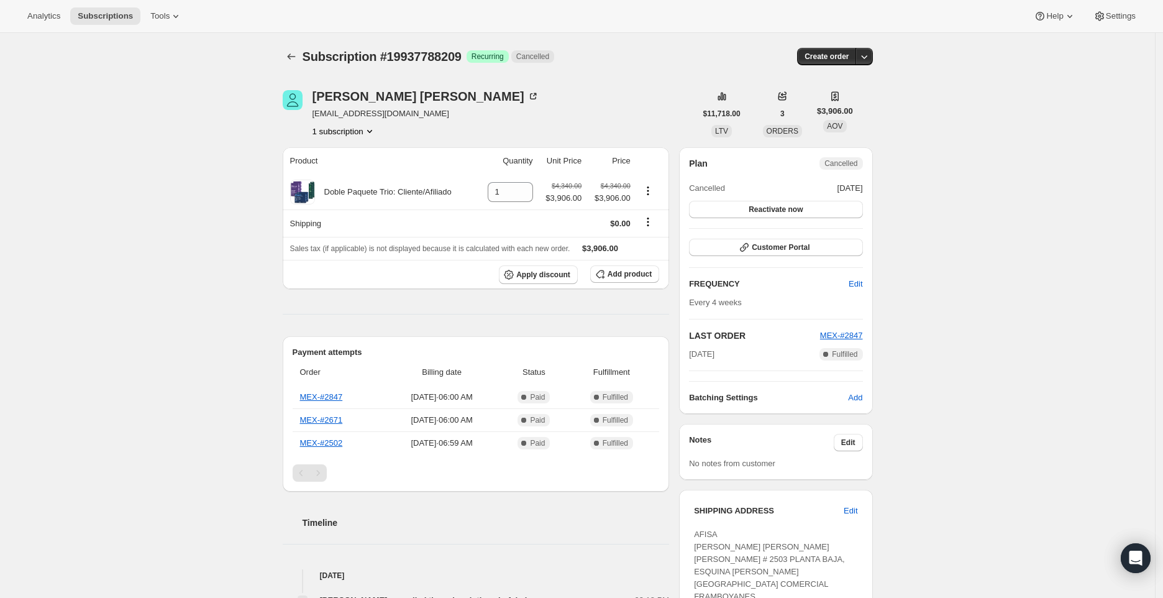
click at [348, 128] on button "1 subscription" at bounding box center [344, 131] width 63 height 12
click at [268, 166] on div "Subscription #19937788209. This page is ready Subscription #19937788209 Success…" at bounding box center [577, 531] width 1155 height 996
click at [359, 139] on div "Rocio Ruiz coatzacoalcos@afisa.com.mx 1 subscription $11,718.00 LTV 3 ORDERS $3…" at bounding box center [573, 530] width 600 height 921
click at [357, 136] on button "1 subscription" at bounding box center [344, 131] width 63 height 12
drag, startPoint x: 404, startPoint y: 394, endPoint x: 453, endPoint y: 398, distance: 49.2
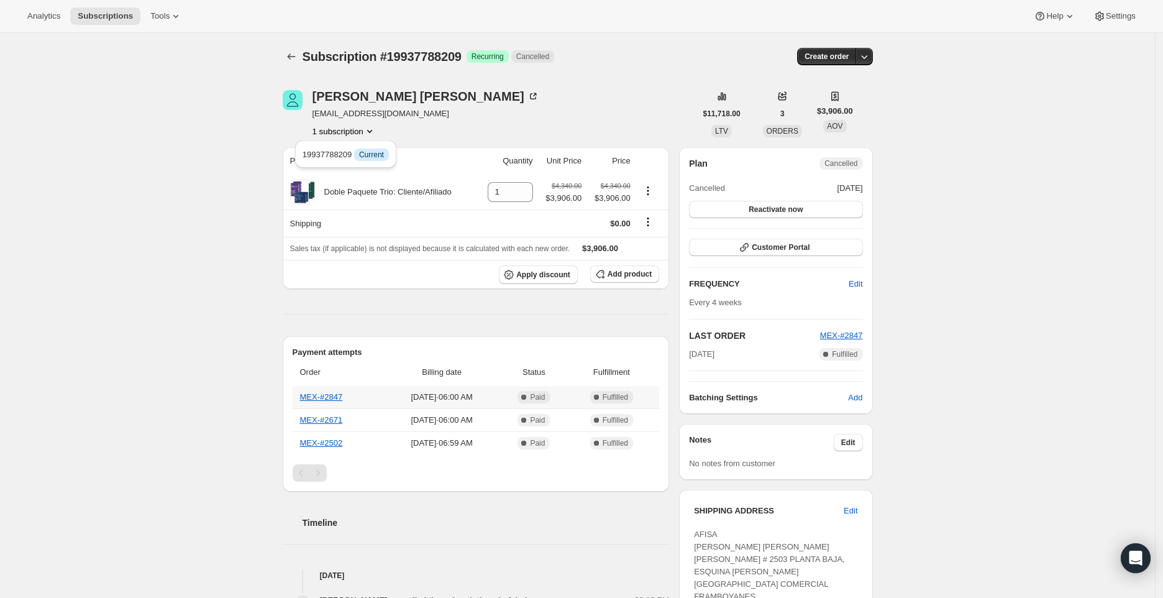
click at [453, 398] on span "Sep 17, 2025 · 06:00 AM" at bounding box center [441, 397] width 109 height 12
copy span "Sep 17, 2025"
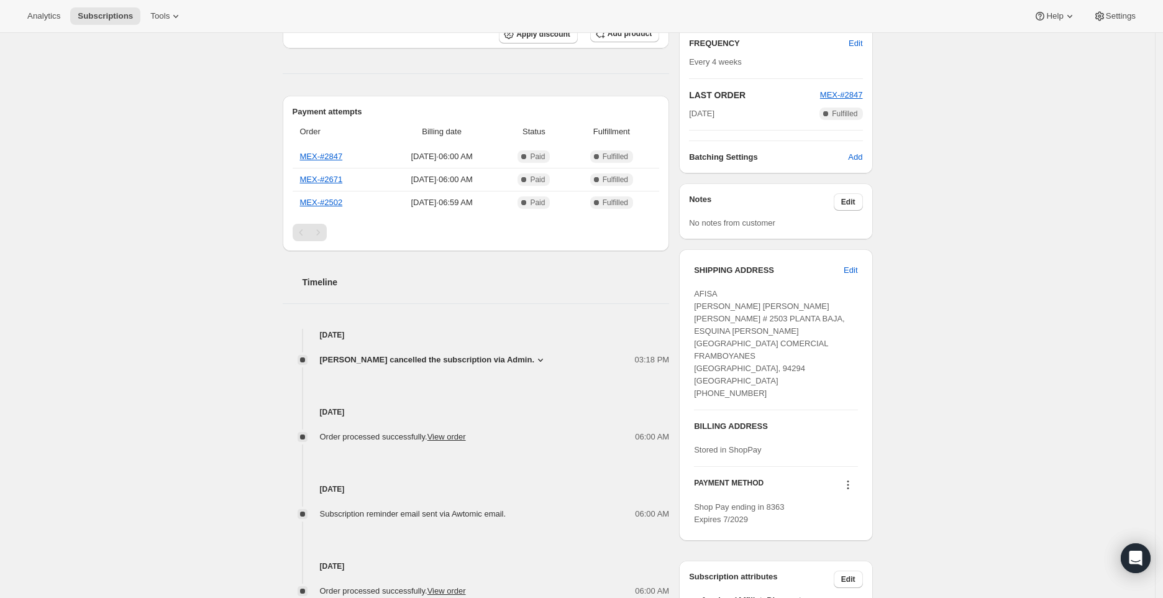
scroll to position [241, 0]
drag, startPoint x: 405, startPoint y: 200, endPoint x: 449, endPoint y: 199, distance: 44.1
click at [449, 199] on span "Jul 23, 2025 · 06:59 AM" at bounding box center [441, 202] width 109 height 12
copy span "Jul 23, 202"
copy span "Jul 23, 2025"
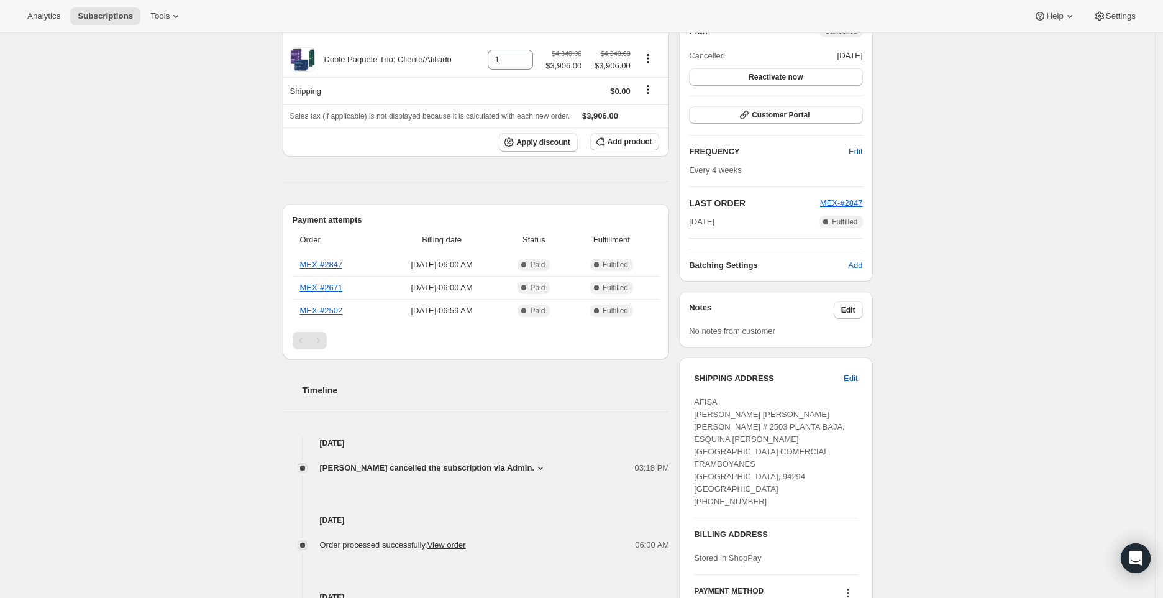
scroll to position [0, 0]
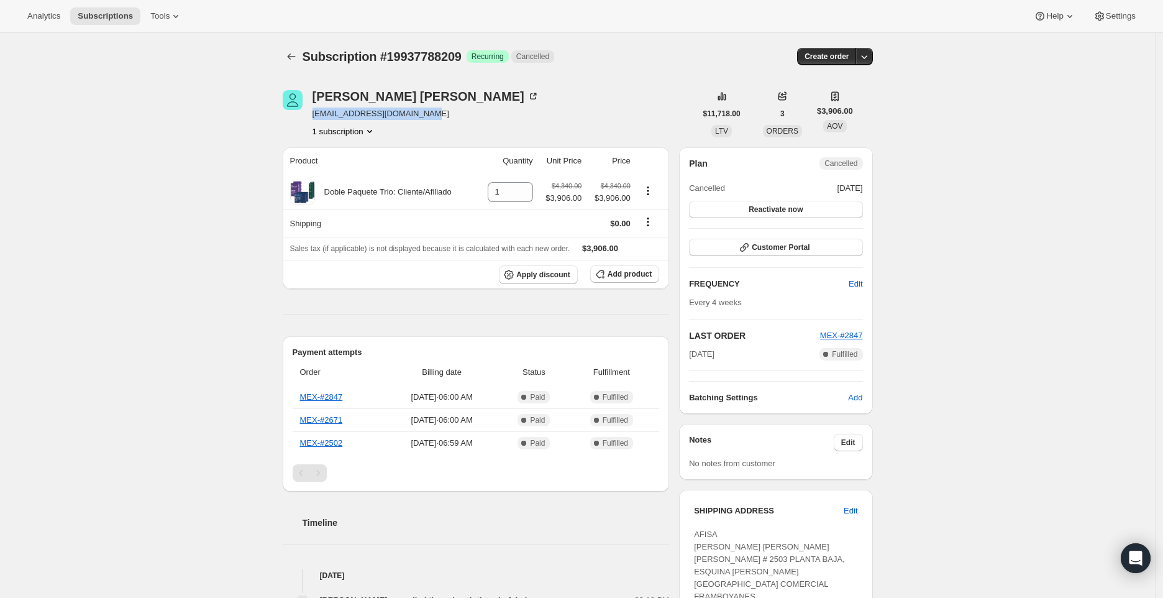
drag, startPoint x: 439, startPoint y: 112, endPoint x: 314, endPoint y: 112, distance: 124.3
click at [314, 112] on div "Rocio Ruiz coatzacoalcos@afisa.com.mx 1 subscription" at bounding box center [489, 113] width 413 height 47
copy span "coatzacoalcos@afisa.com.mx"
click at [434, 121] on div "Rocio Ruiz coatzacoalcos@afisa.com.mx 1 subscription" at bounding box center [489, 113] width 413 height 47
drag, startPoint x: 430, startPoint y: 113, endPoint x: 313, endPoint y: 113, distance: 116.8
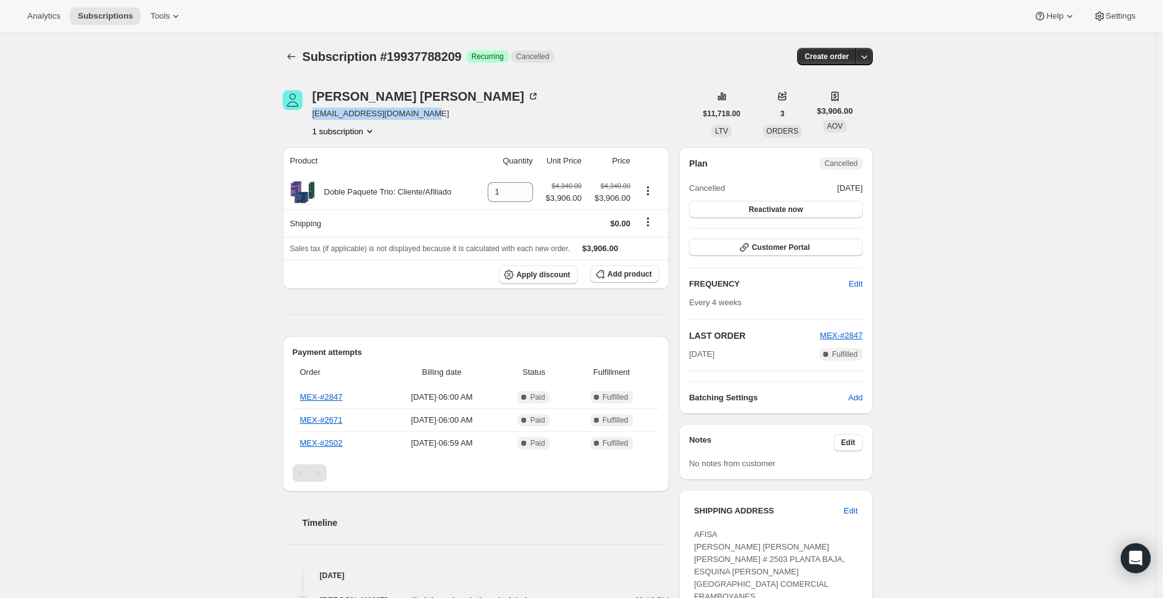
click at [313, 113] on div "Rocio Ruiz coatzacoalcos@afisa.com.mx 1 subscription" at bounding box center [489, 113] width 413 height 47
copy span "coatzacoalcos@afisa.com.mx"
drag, startPoint x: 361, startPoint y: 402, endPoint x: 301, endPoint y: 399, distance: 60.4
click at [301, 399] on th "MEX-#2847" at bounding box center [338, 397] width 91 height 22
copy link "MEX-#2847"
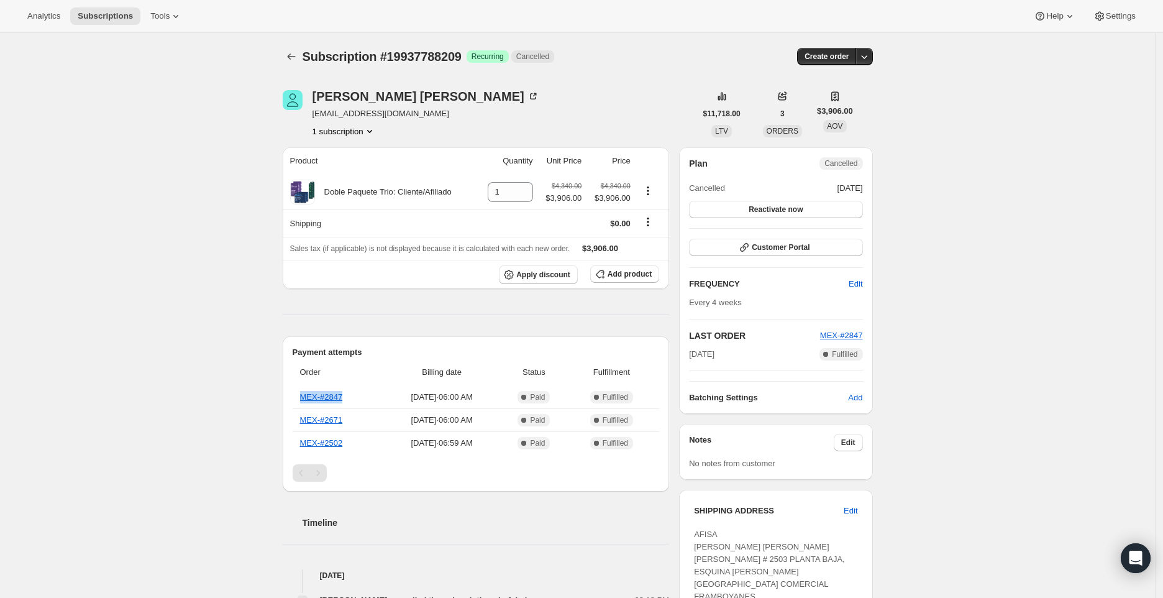
click at [360, 126] on button "1 subscription" at bounding box center [344, 131] width 63 height 12
